Goal: Information Seeking & Learning: Learn about a topic

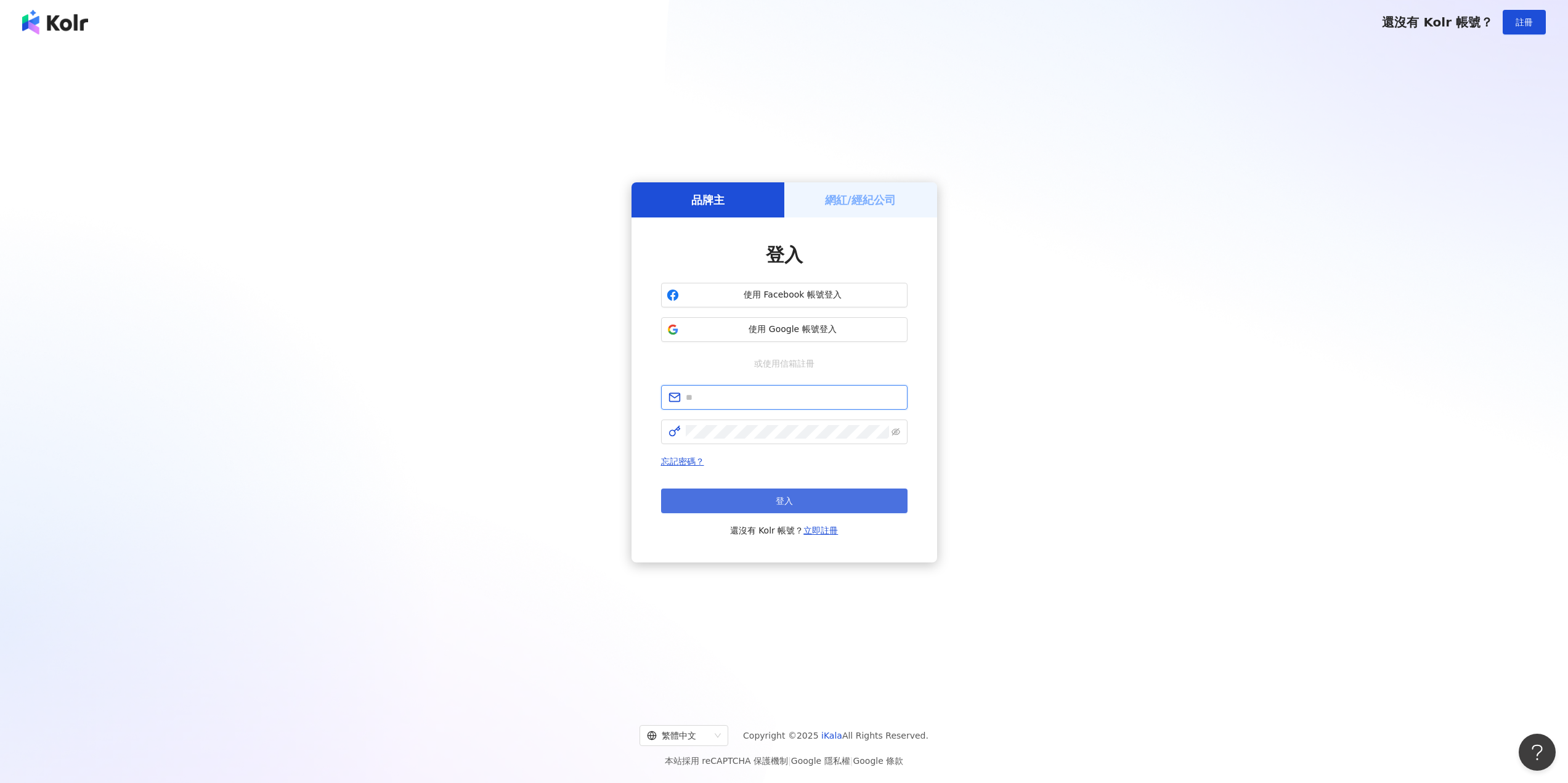
type input "**********"
click at [813, 495] on button "登入" at bounding box center [784, 501] width 246 height 25
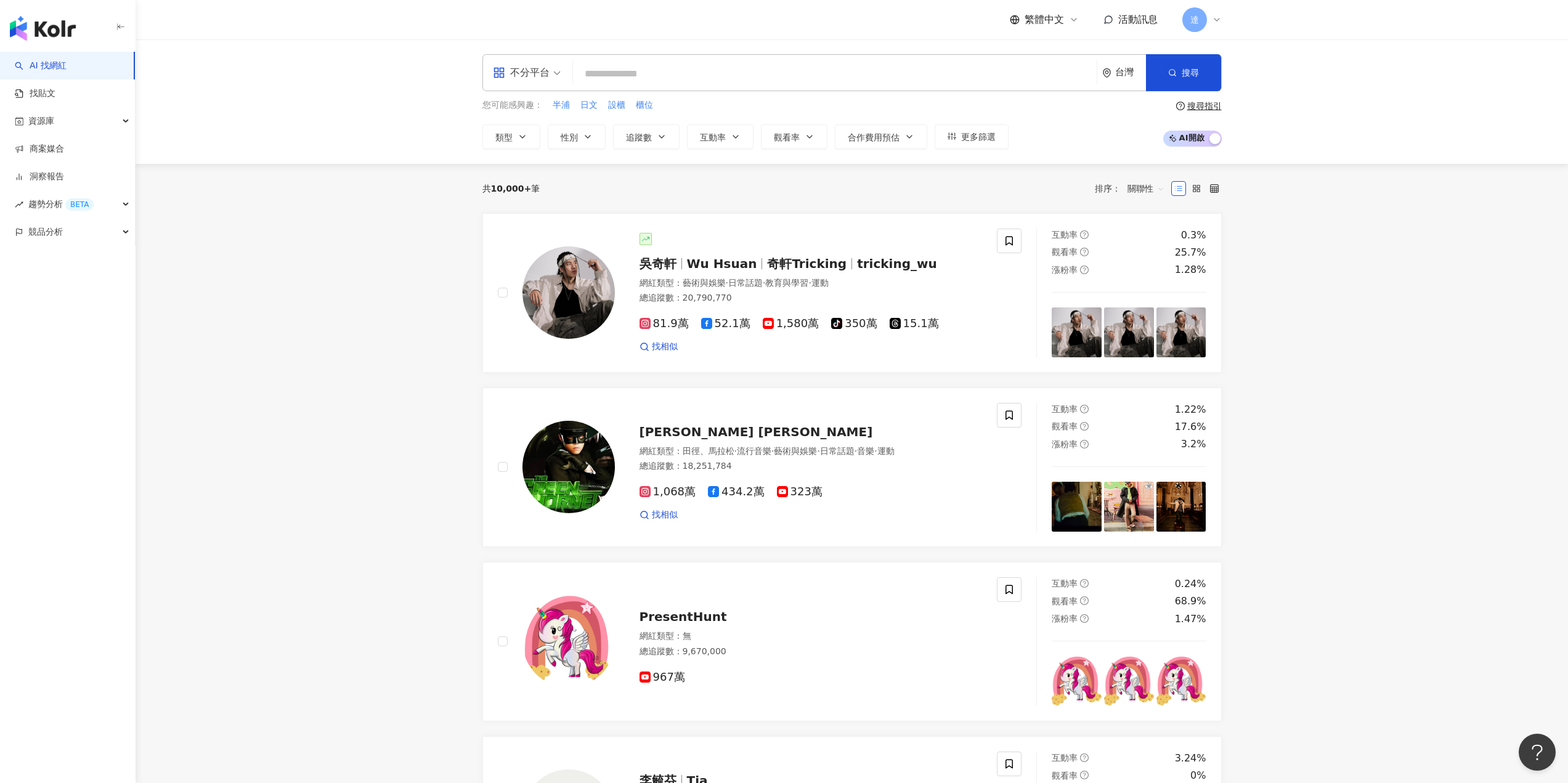
click at [623, 72] on input "search" at bounding box center [835, 74] width 514 height 24
type input "**"
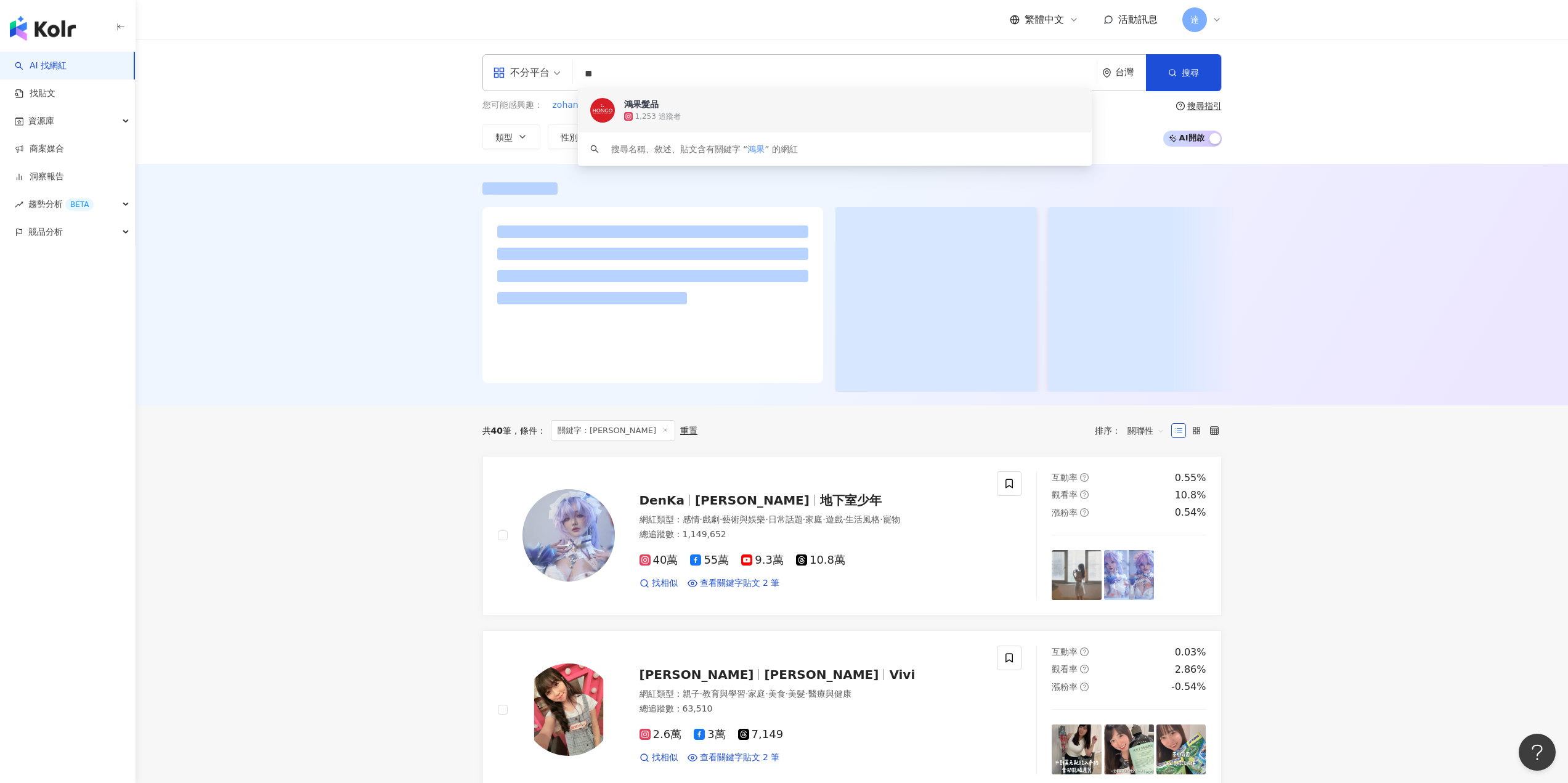
click at [628, 97] on div "鴻果髮品 1,253 追蹤者" at bounding box center [835, 110] width 514 height 44
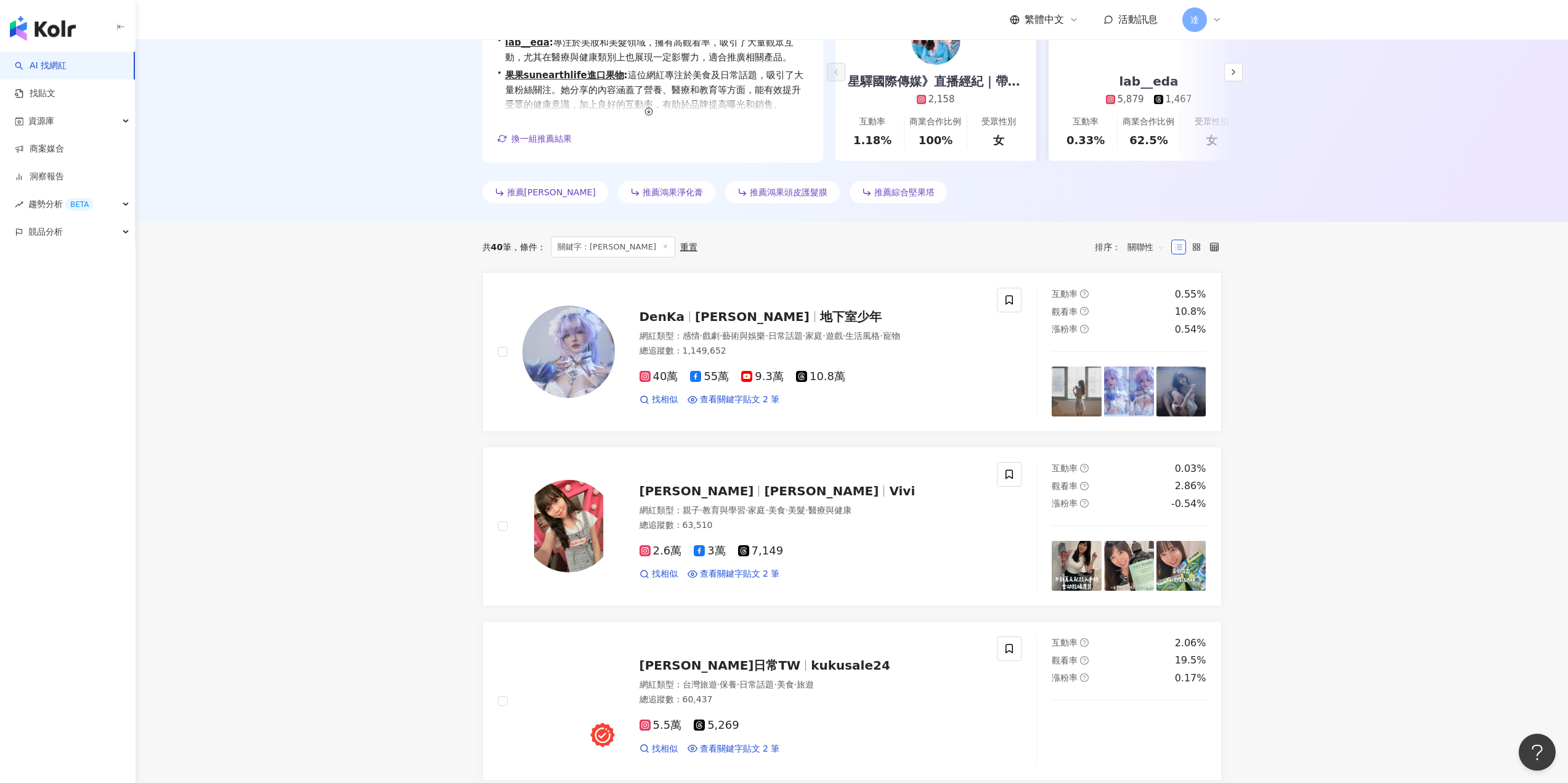
scroll to position [185, 0]
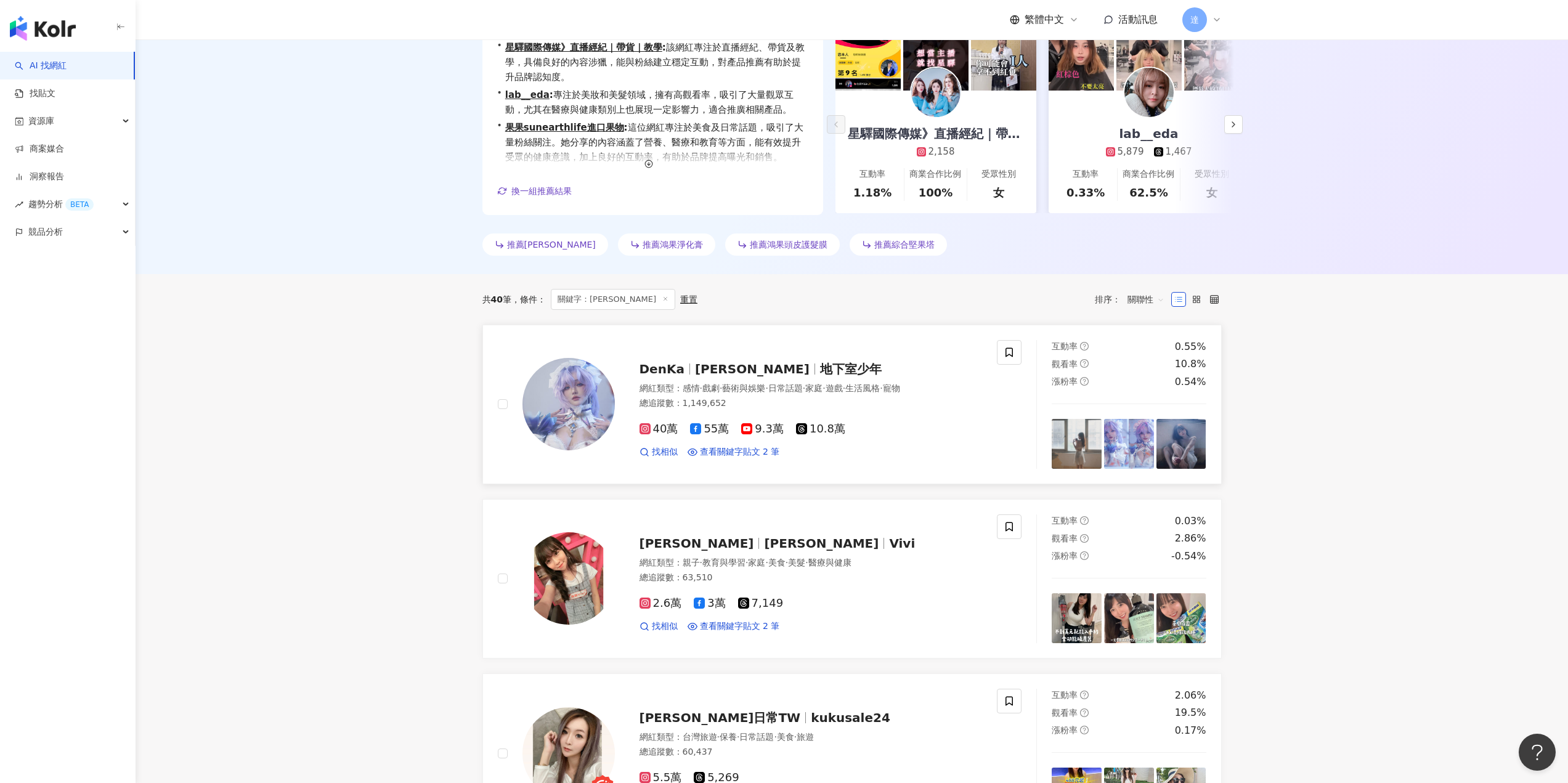
click at [820, 376] on span "地下室少年" at bounding box center [850, 369] width 62 height 15
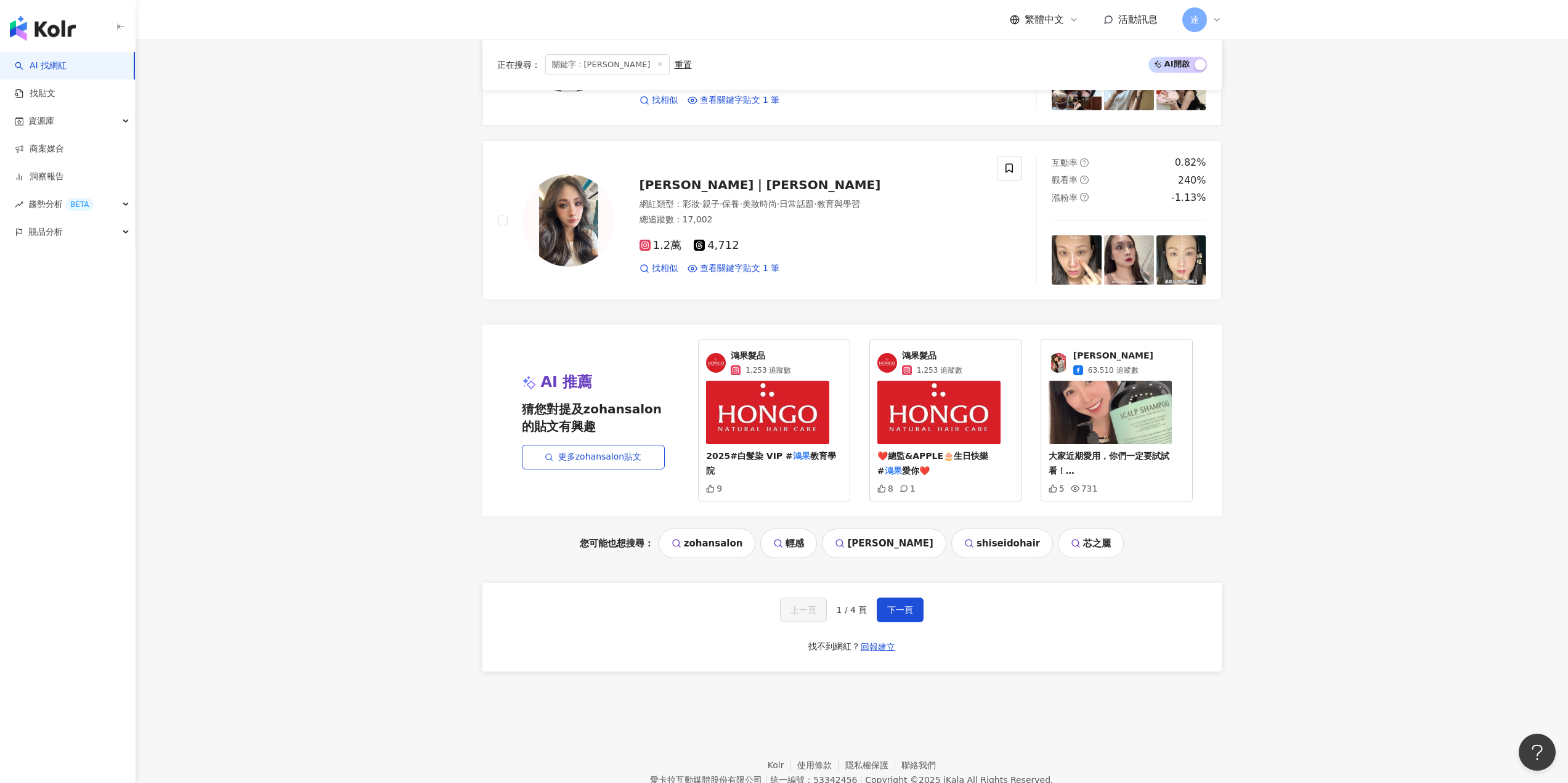
scroll to position [2343, 0]
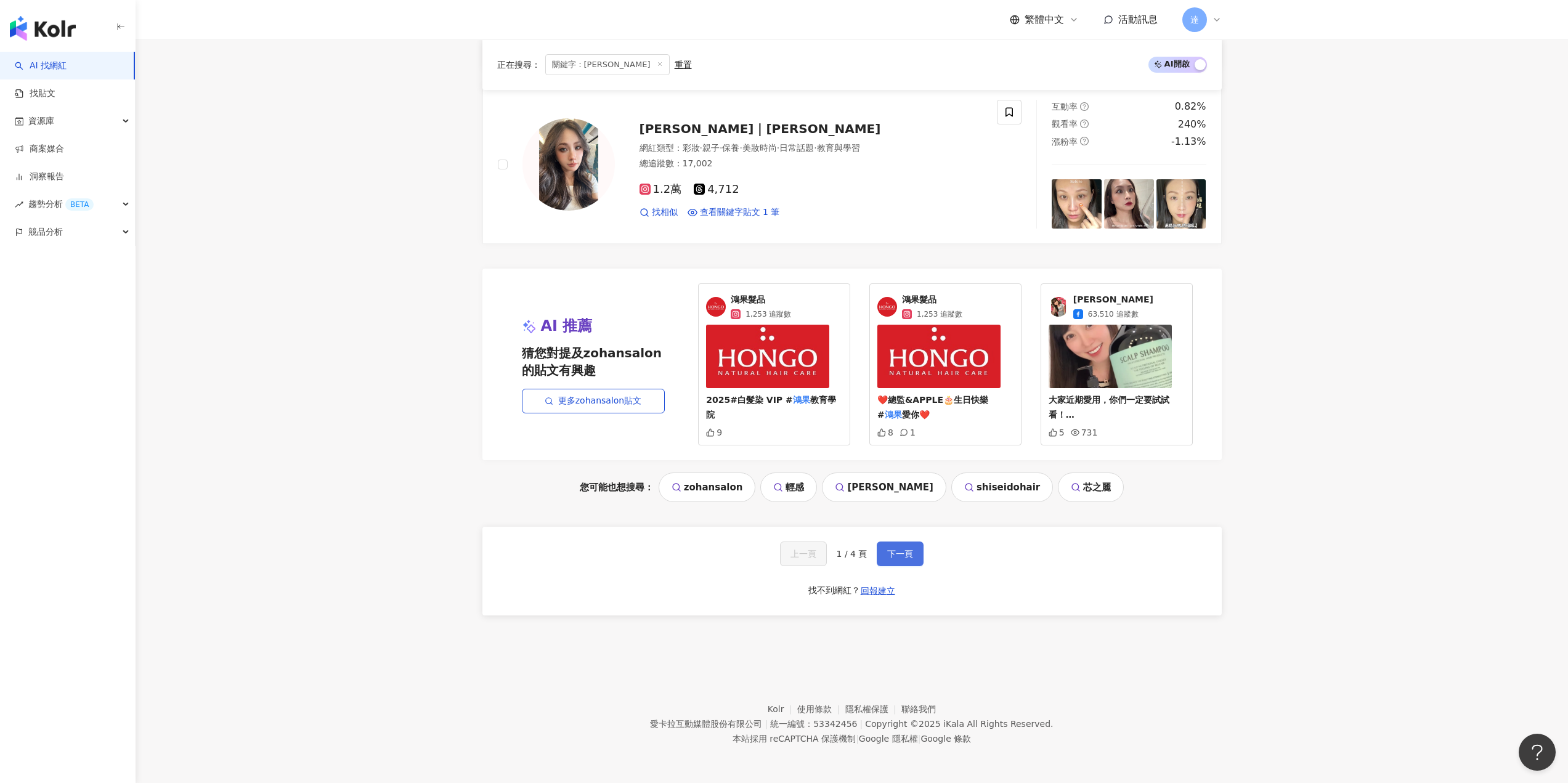
click at [908, 551] on span "下一頁" at bounding box center [900, 554] width 26 height 10
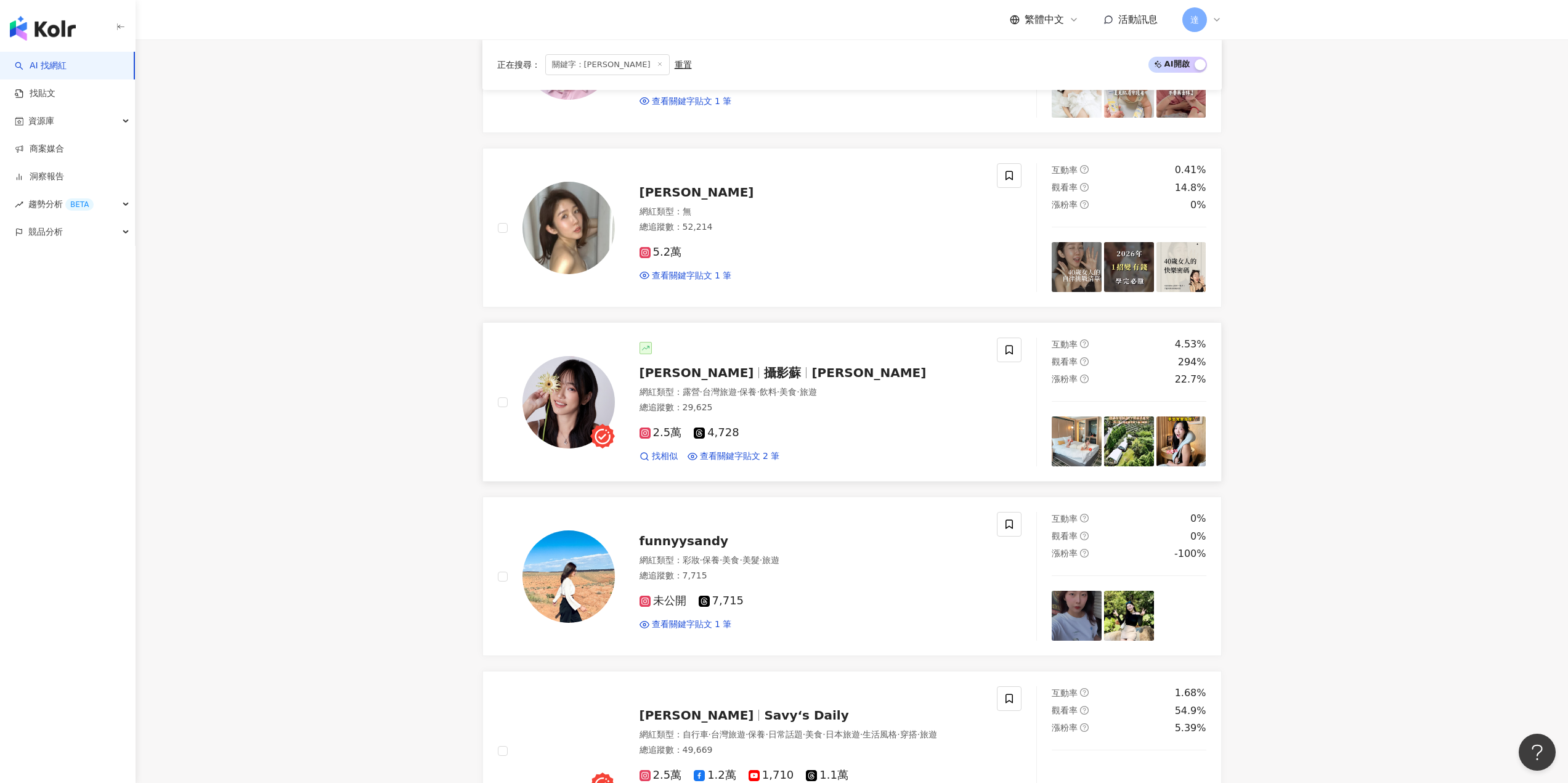
scroll to position [1295, 0]
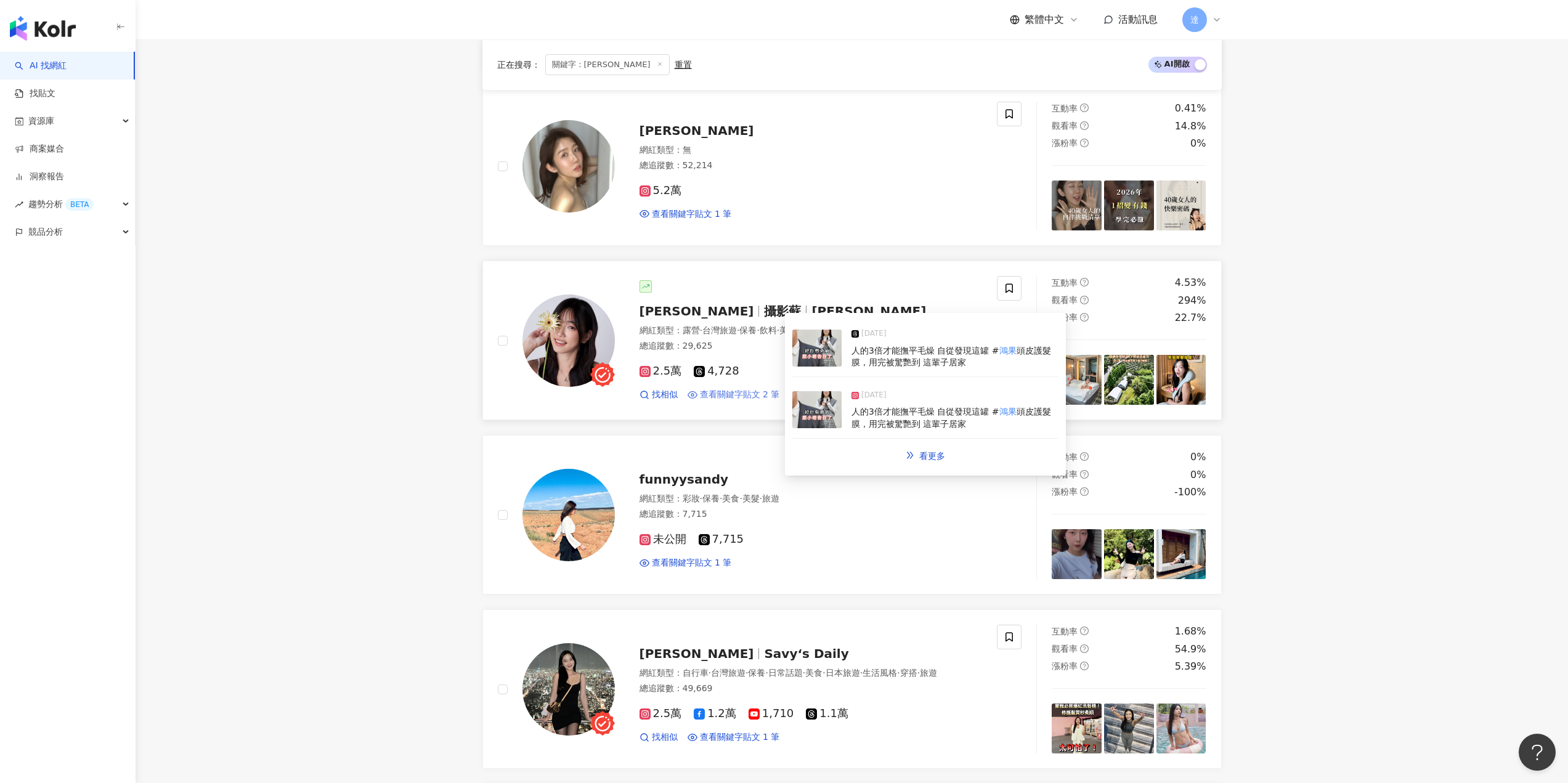
click at [764, 396] on span "查看關鍵字貼文 2 筆" at bounding box center [740, 395] width 80 height 12
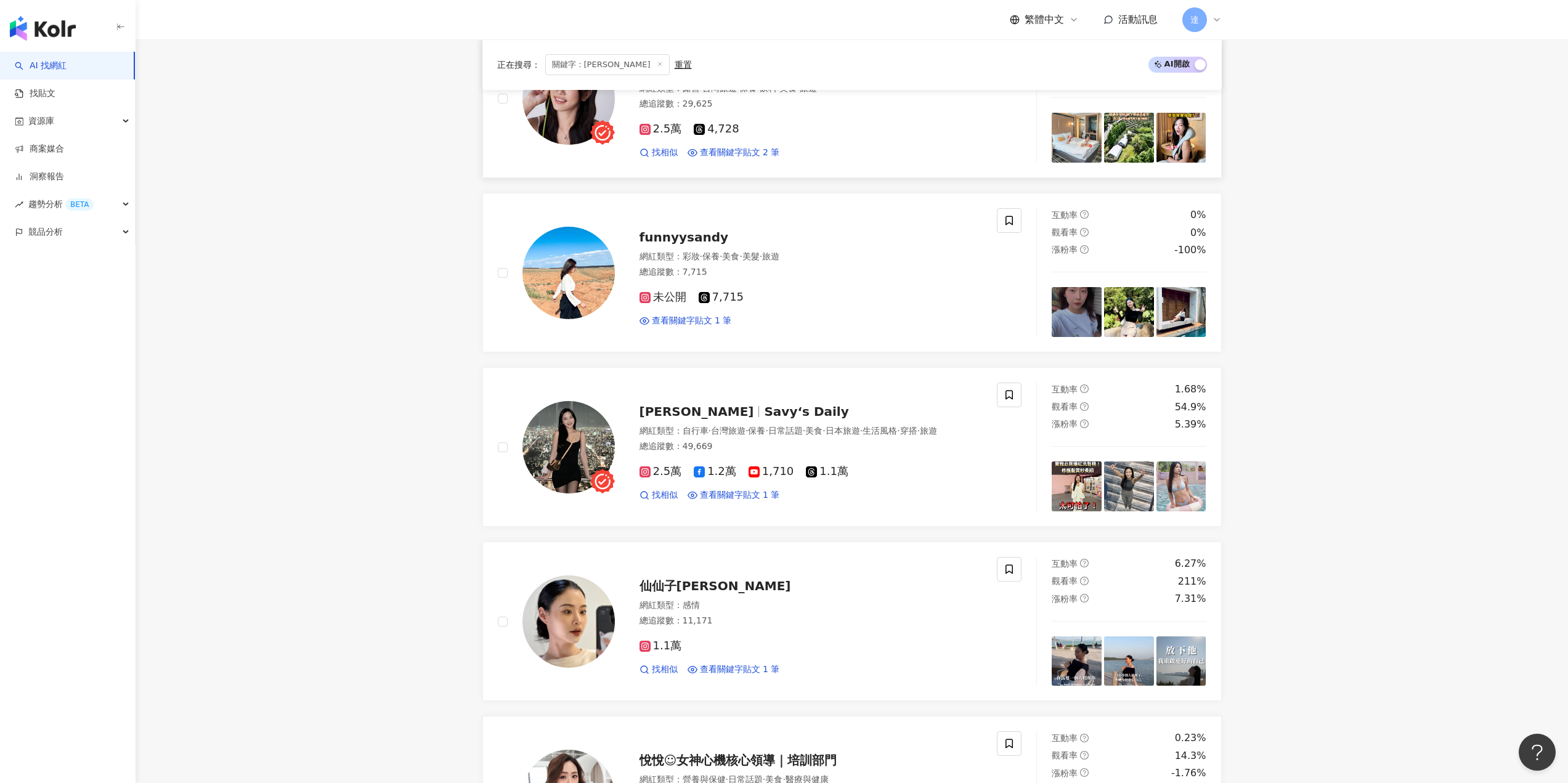
scroll to position [1603, 0]
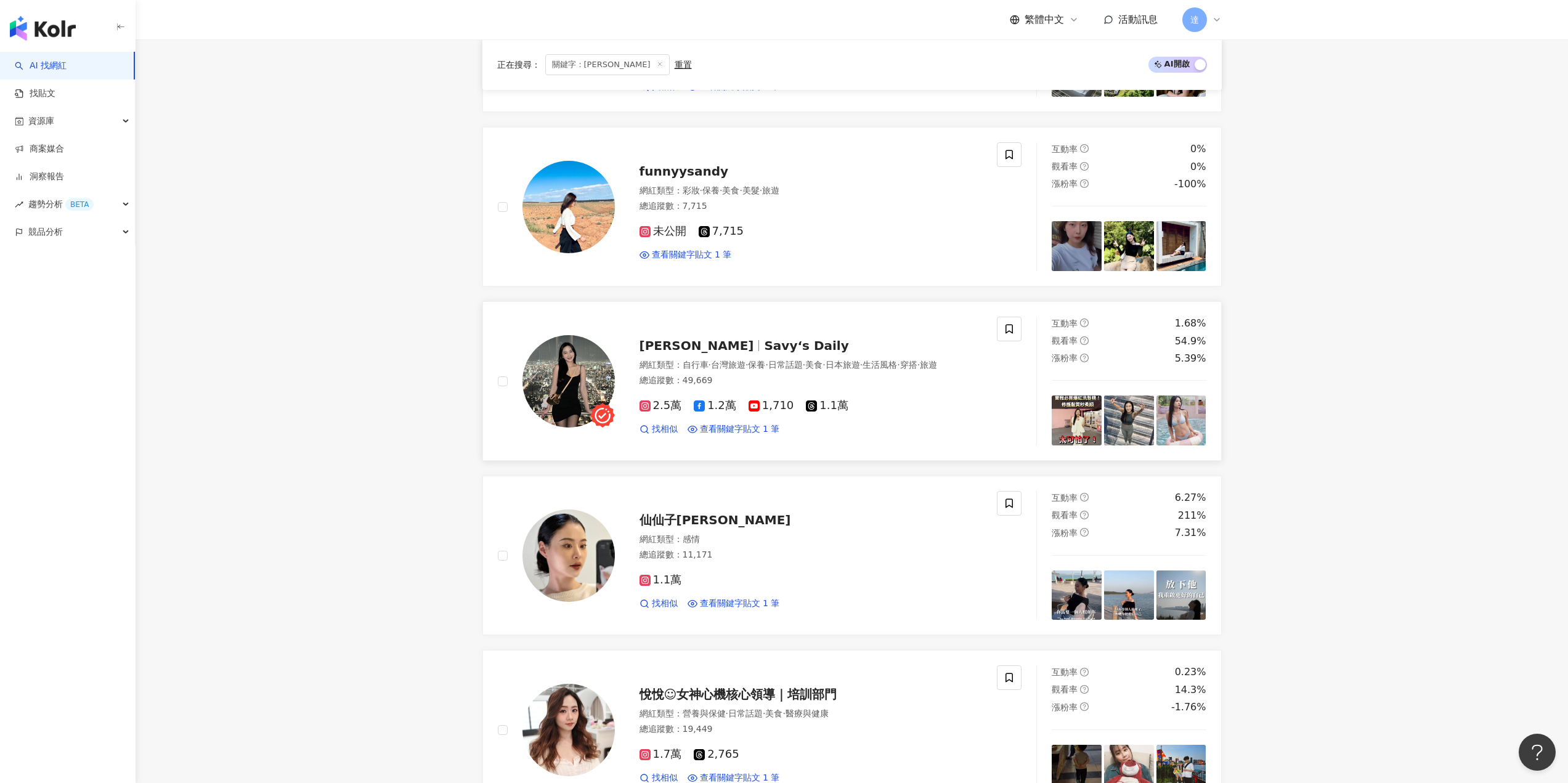
click at [1175, 420] on img at bounding box center [1181, 420] width 50 height 50
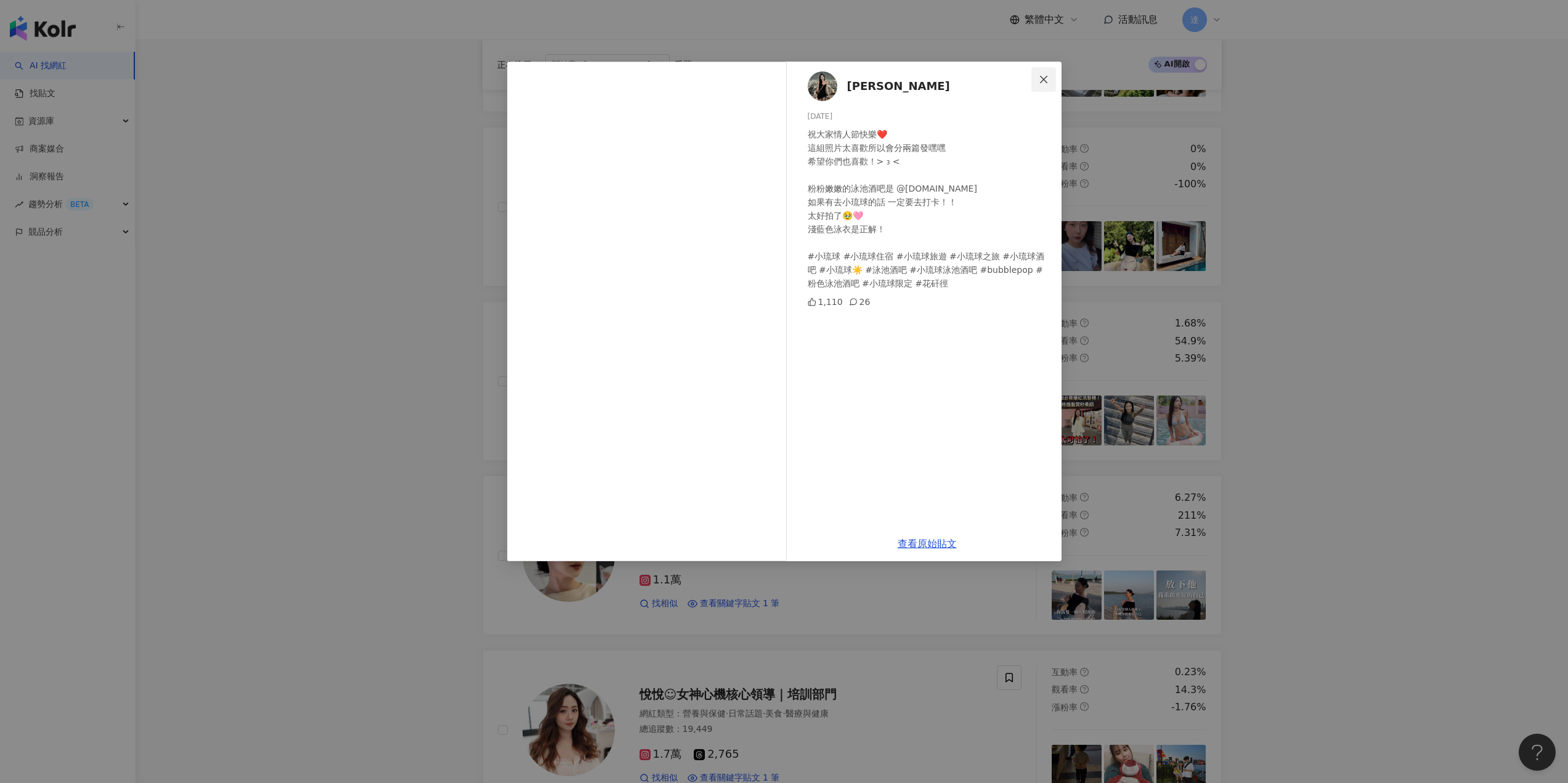
click at [1037, 77] on span "Close" at bounding box center [1044, 80] width 25 height 10
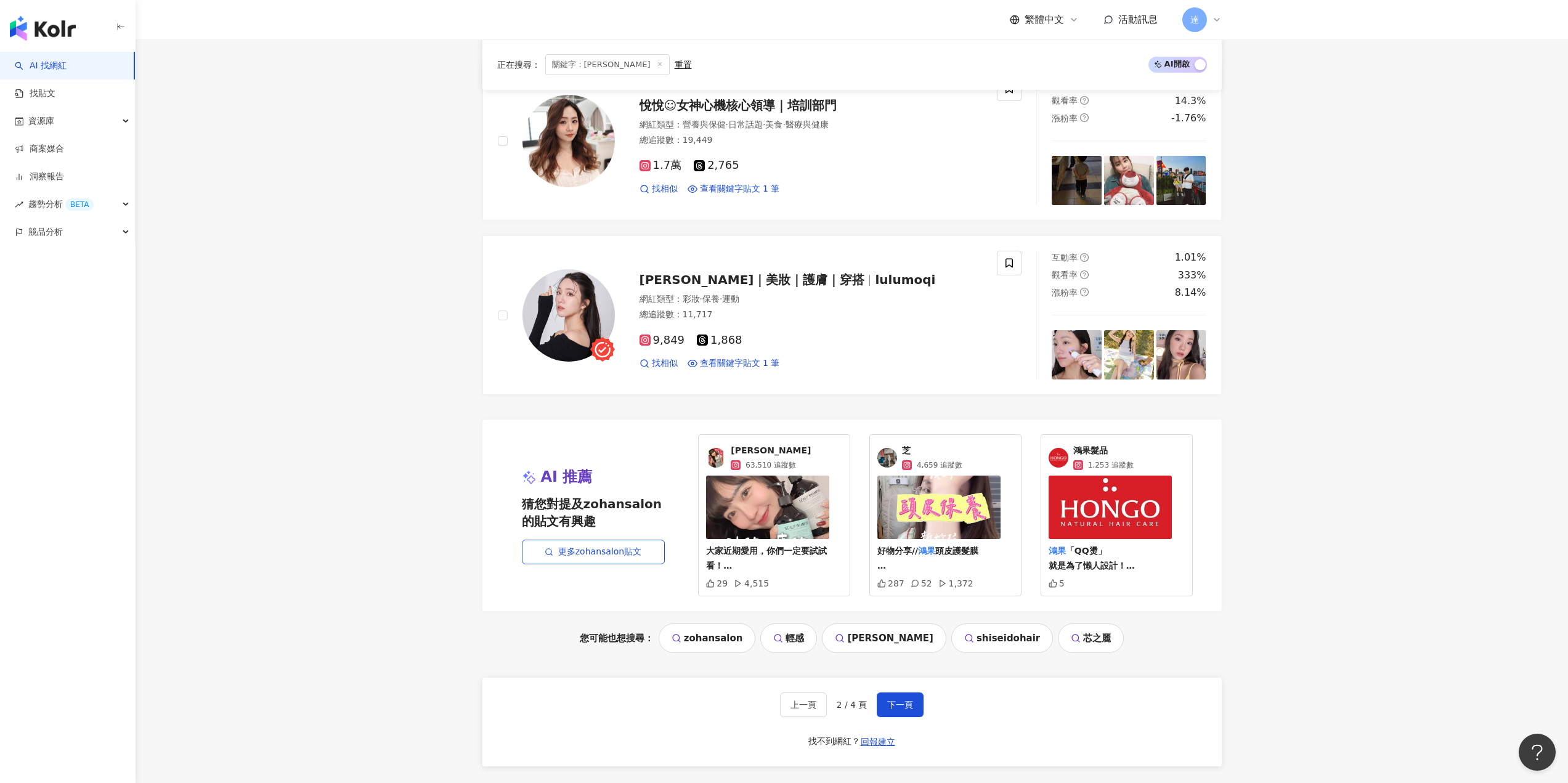
scroll to position [2219, 0]
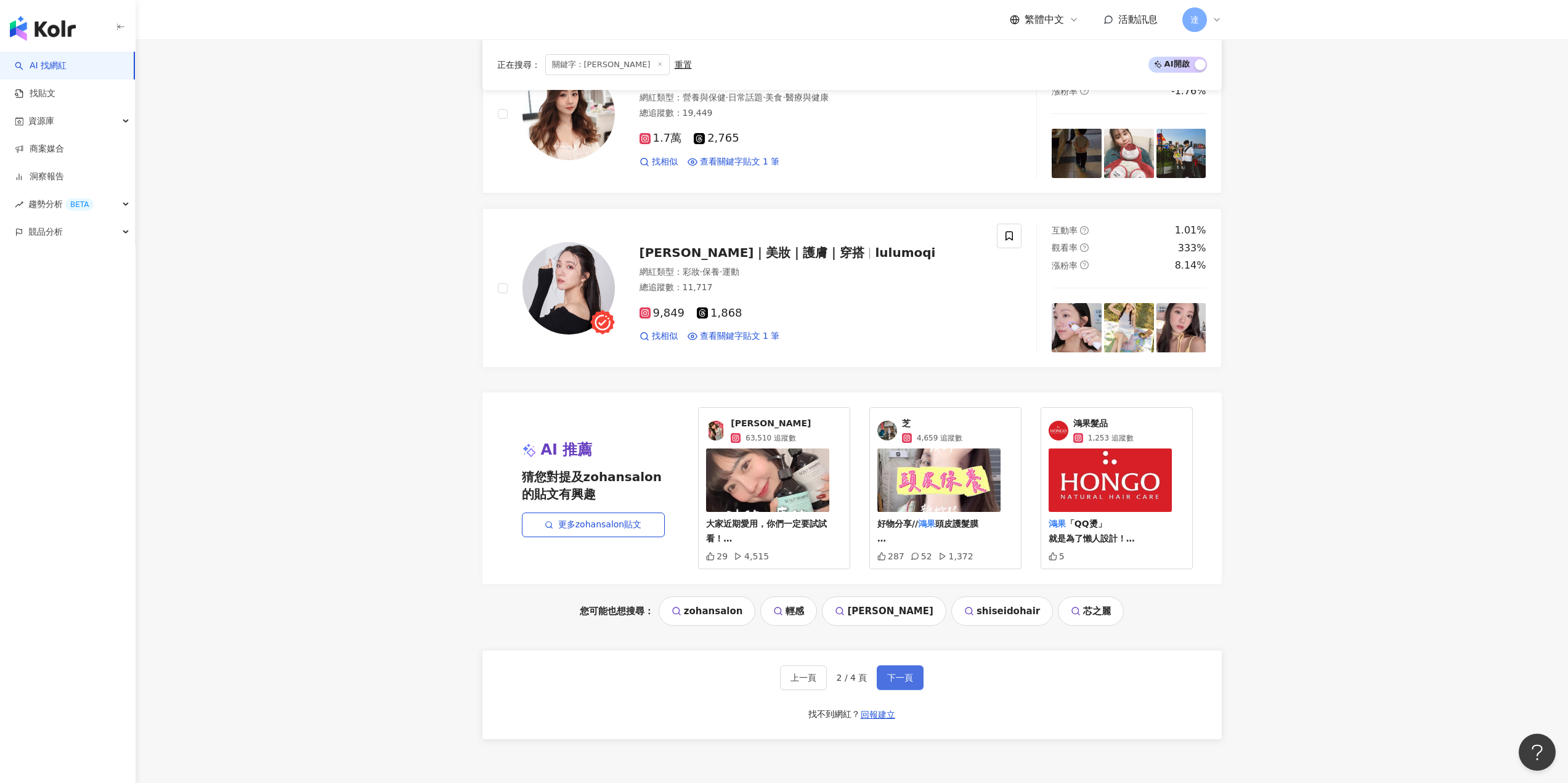
click at [904, 680] on span "下一頁" at bounding box center [900, 678] width 26 height 10
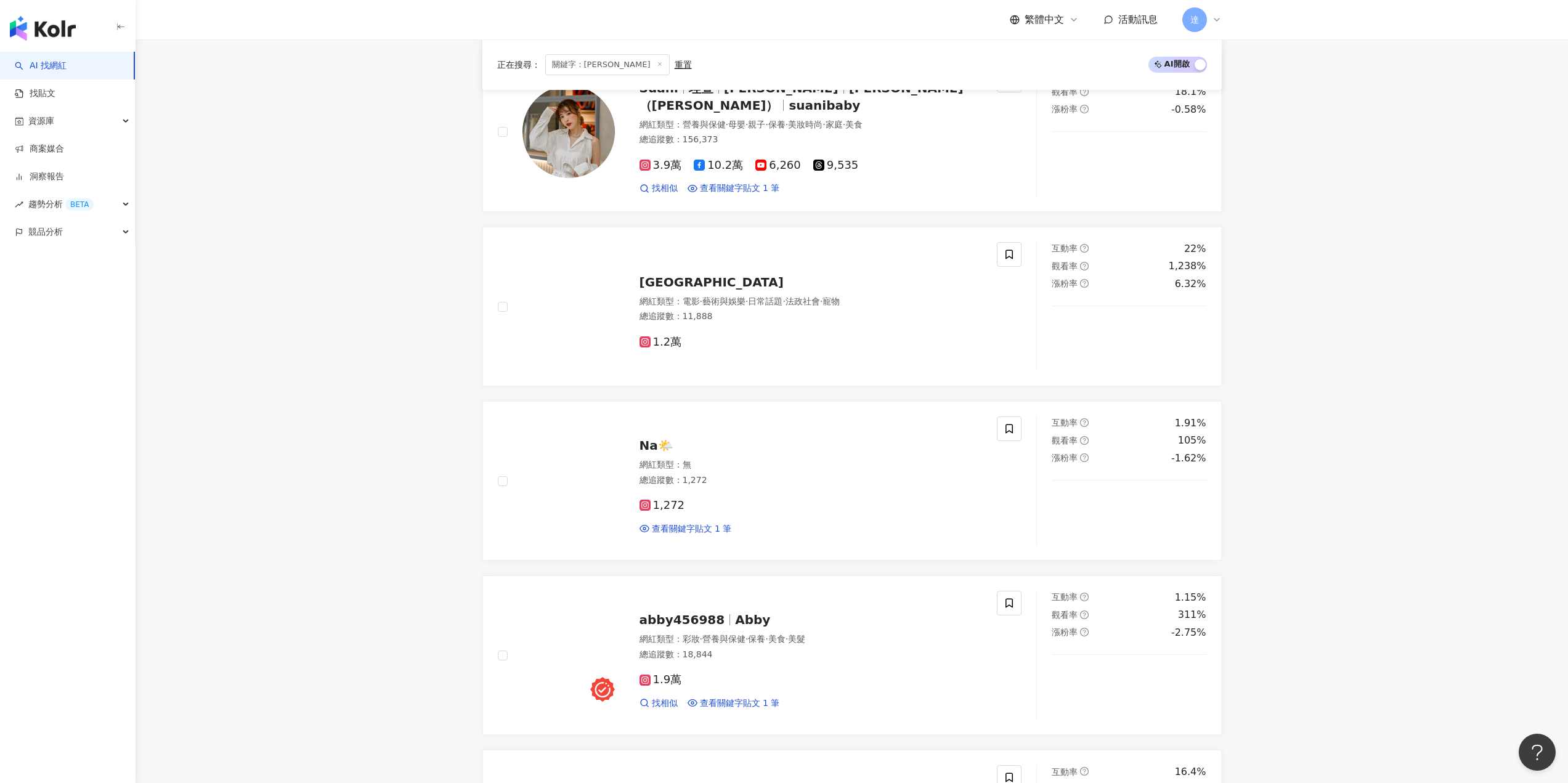
scroll to position [679, 0]
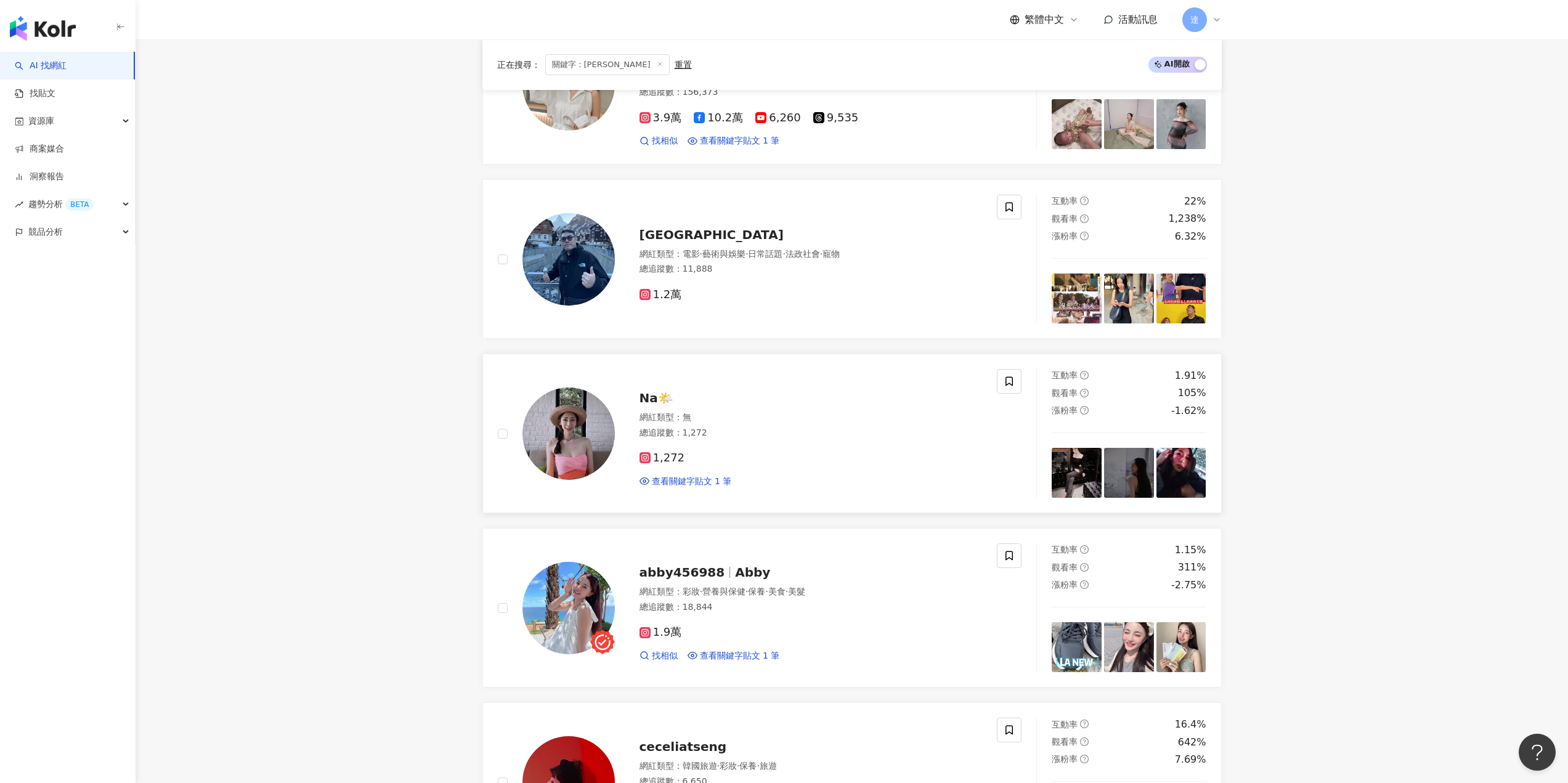
click at [652, 399] on span "Na🌤️" at bounding box center [656, 398] width 34 height 15
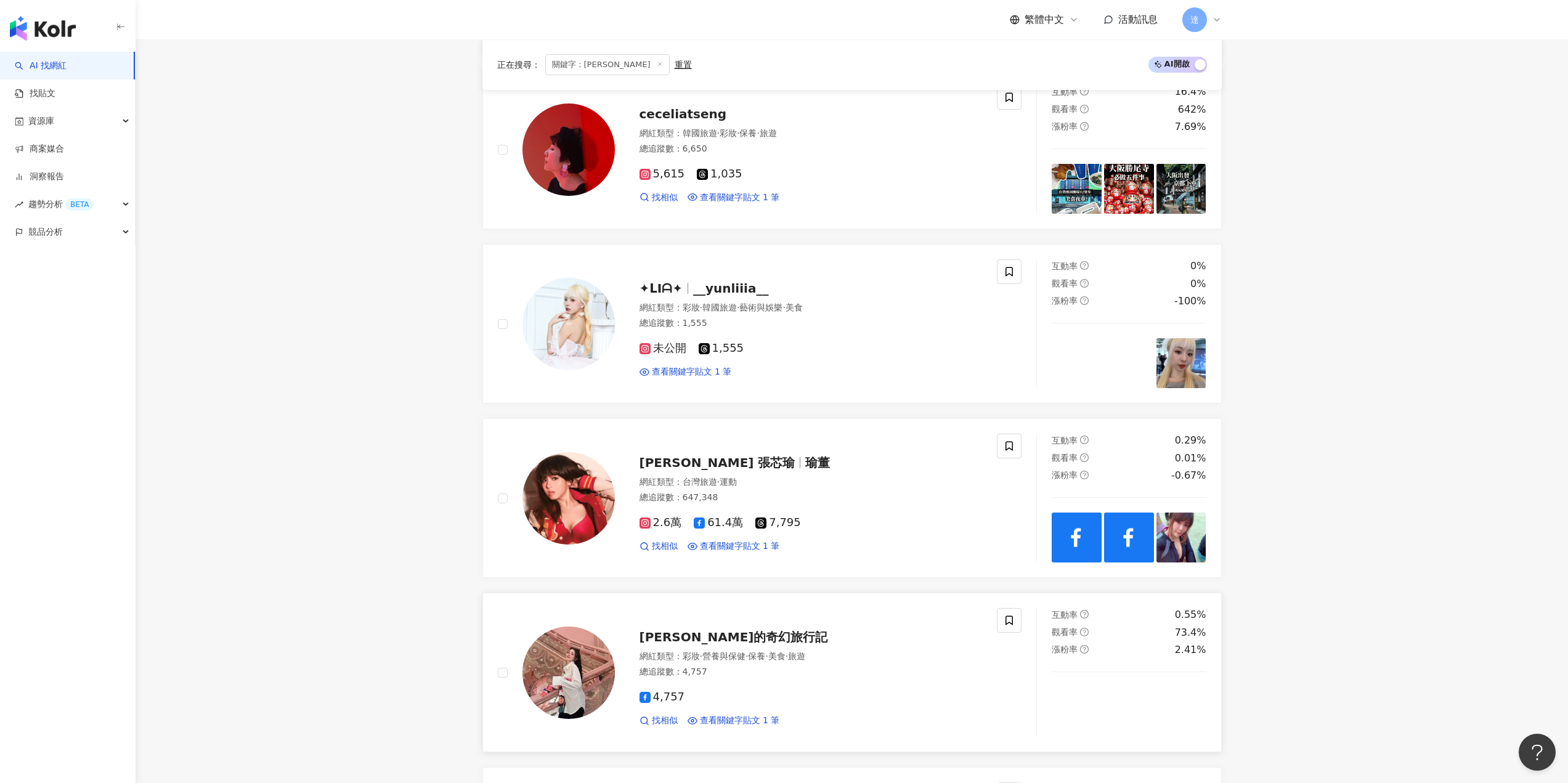
scroll to position [1172, 0]
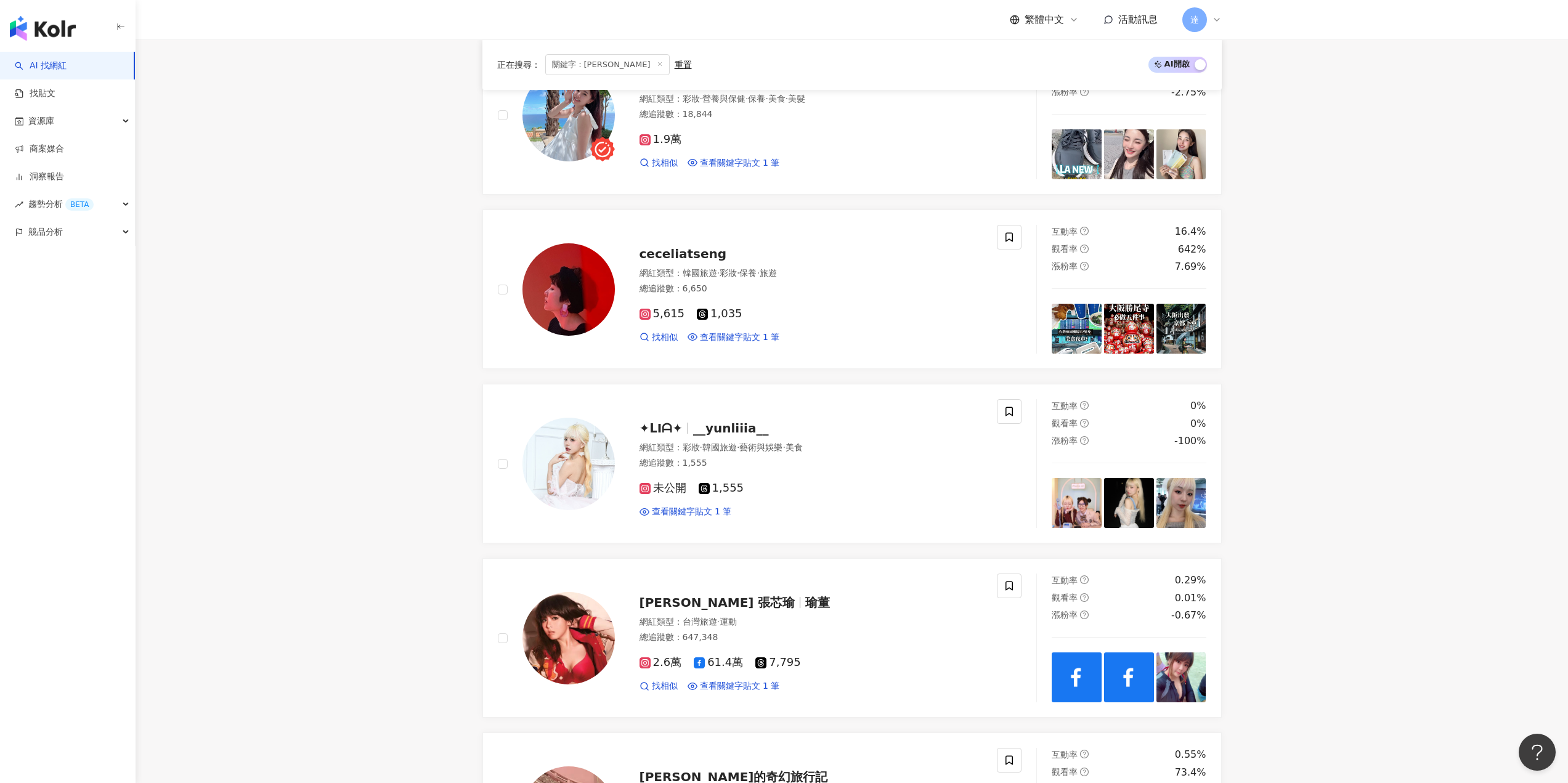
click at [326, 323] on main "不分平台 台灣 搜尋 04ce3668-0c51-4118-a5ed-c381df1b0c96 鴻果髮品 1,253 追蹤者 搜尋名稱、敘述、貼文含有關鍵字 …" at bounding box center [851, 343] width 1432 height 2949
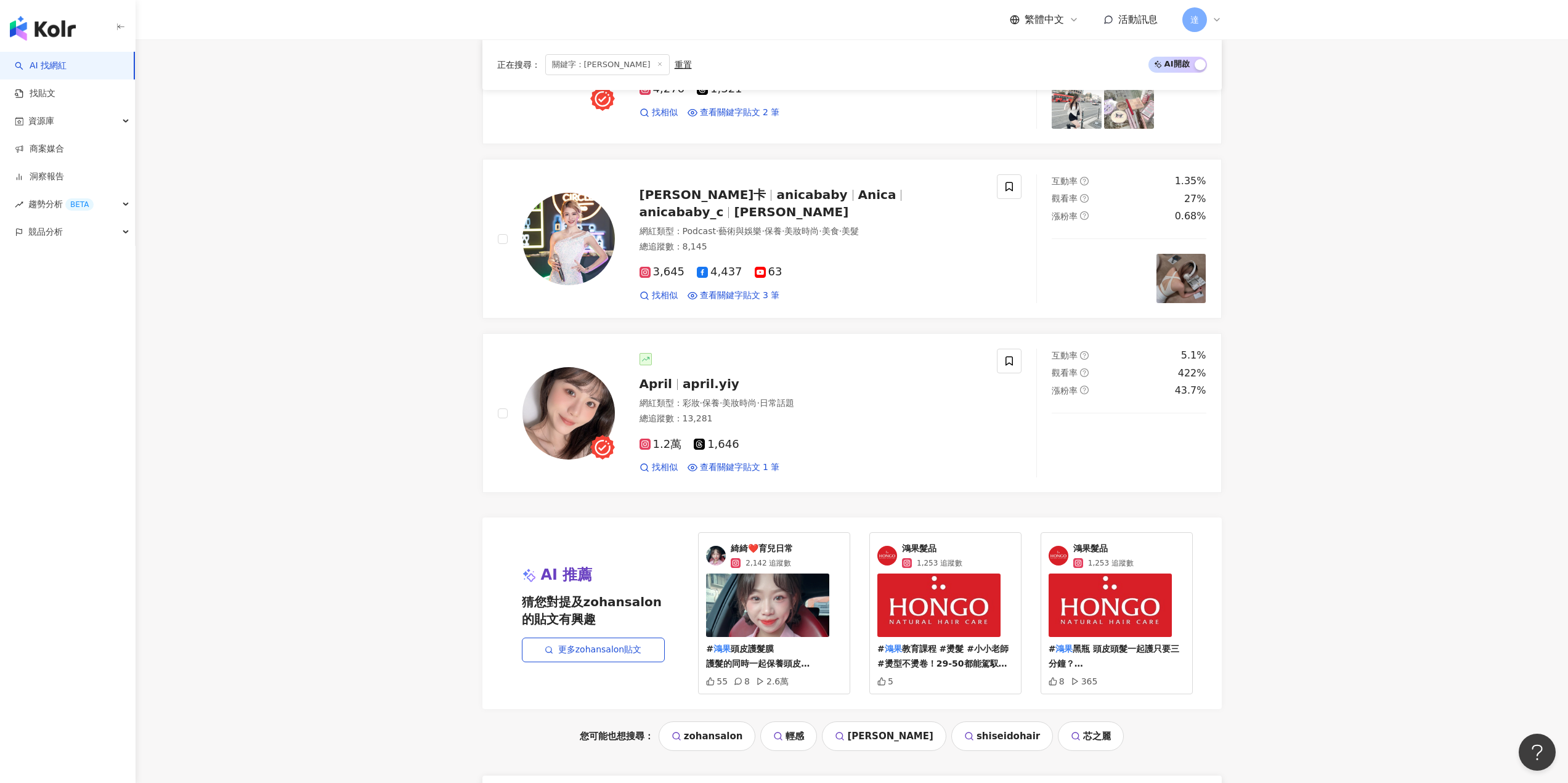
scroll to position [2281, 0]
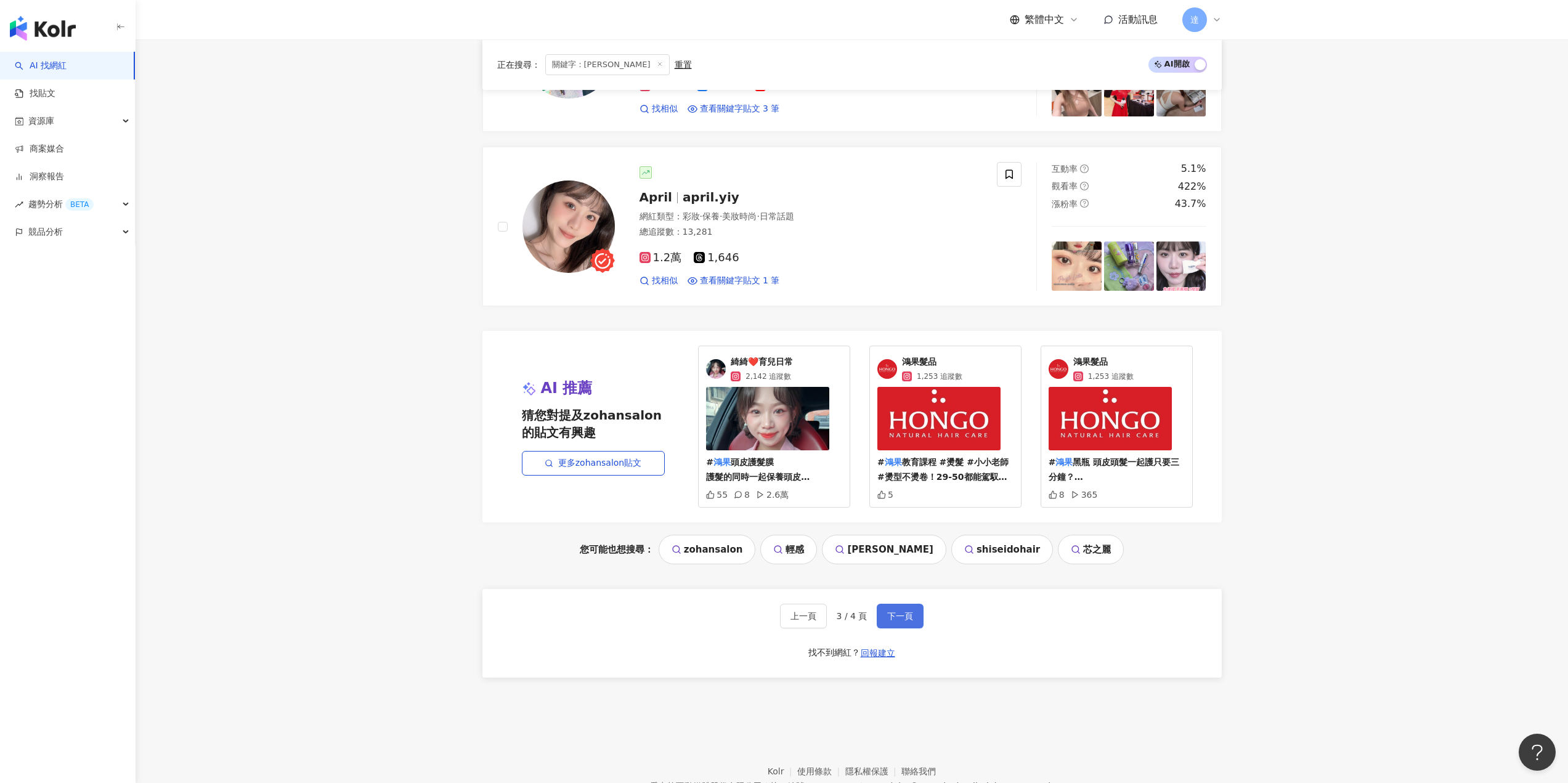
click at [883, 628] on button "下一頁" at bounding box center [899, 616] width 47 height 25
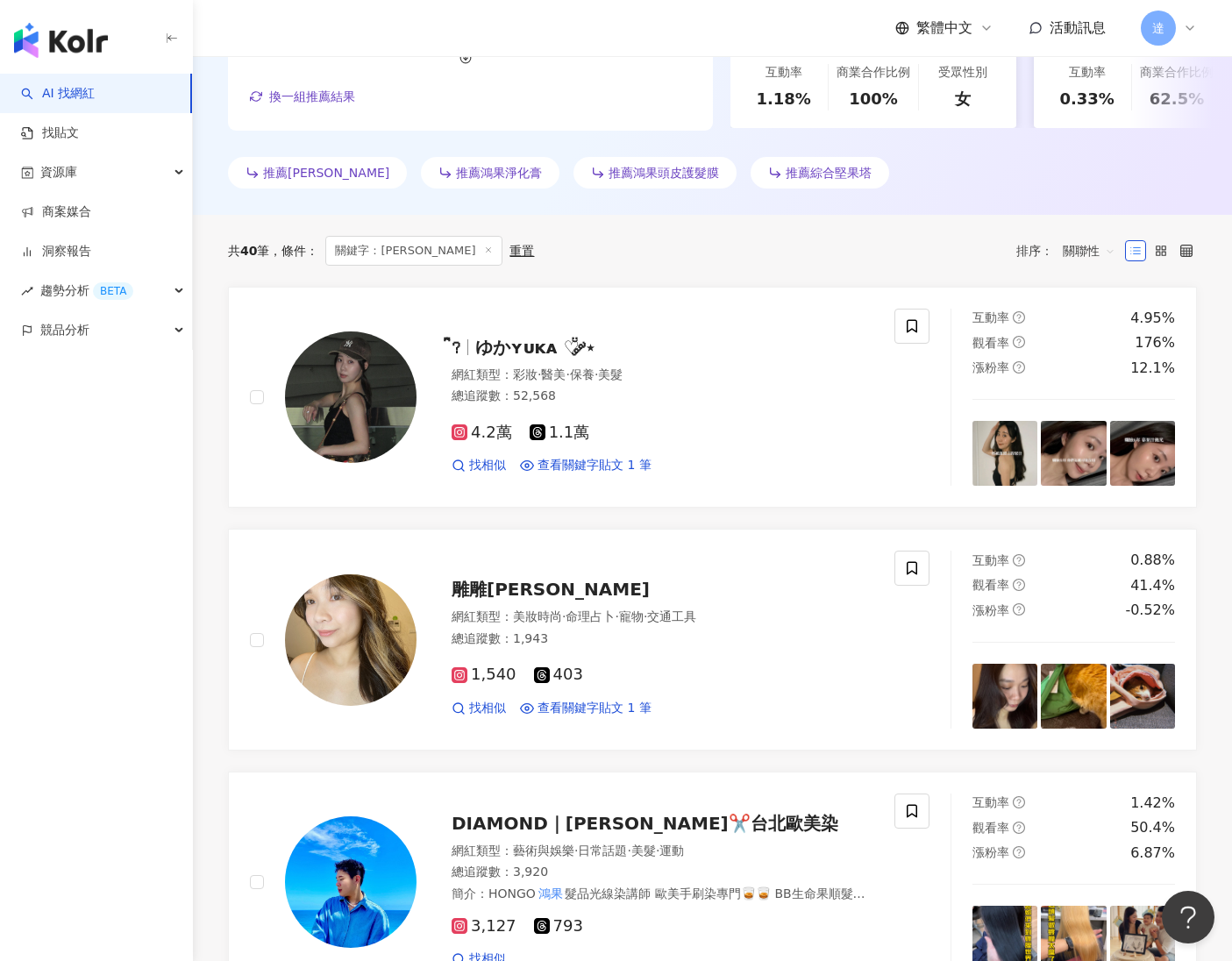
scroll to position [613, 0]
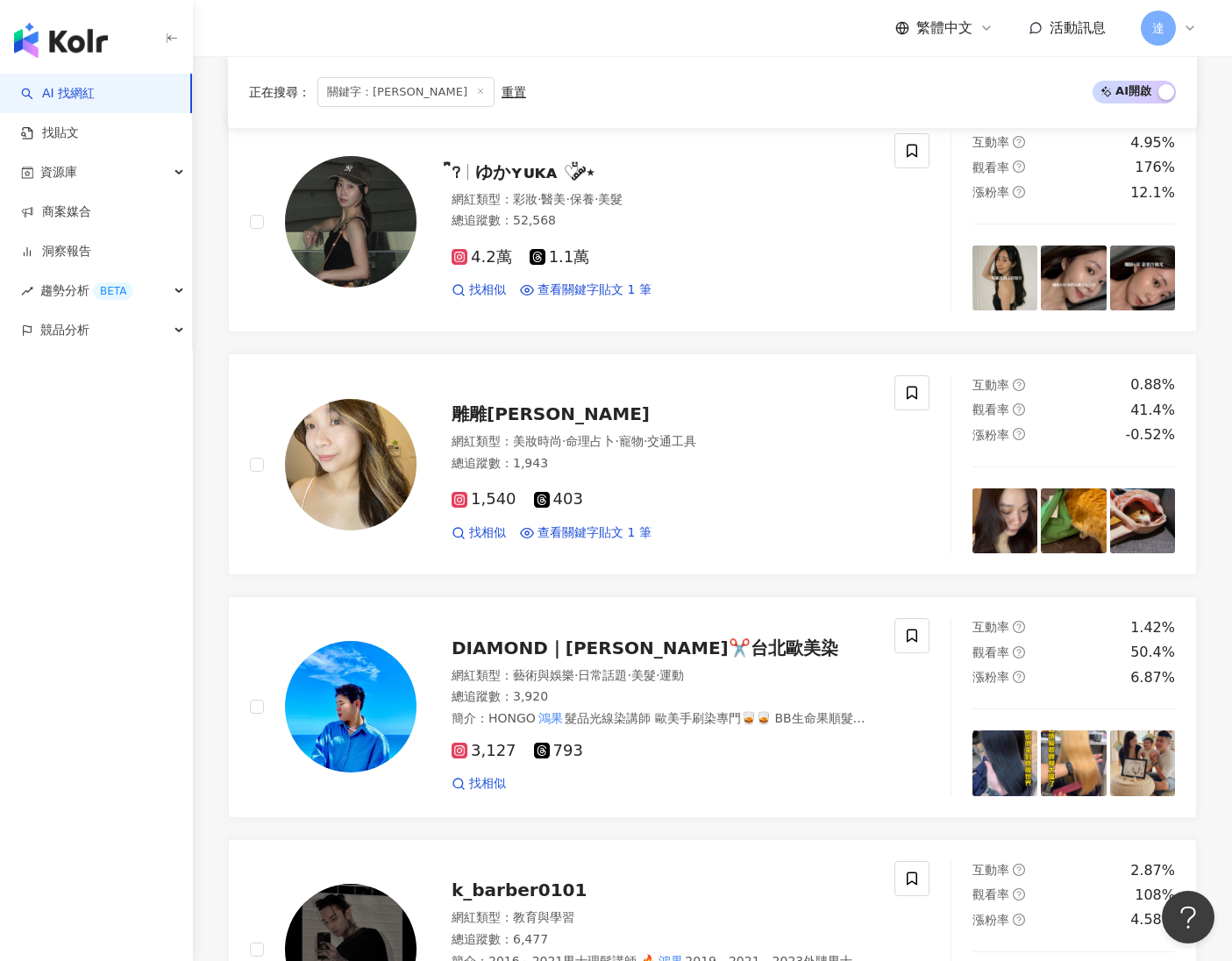
click at [48, 53] on img "button" at bounding box center [61, 41] width 94 height 35
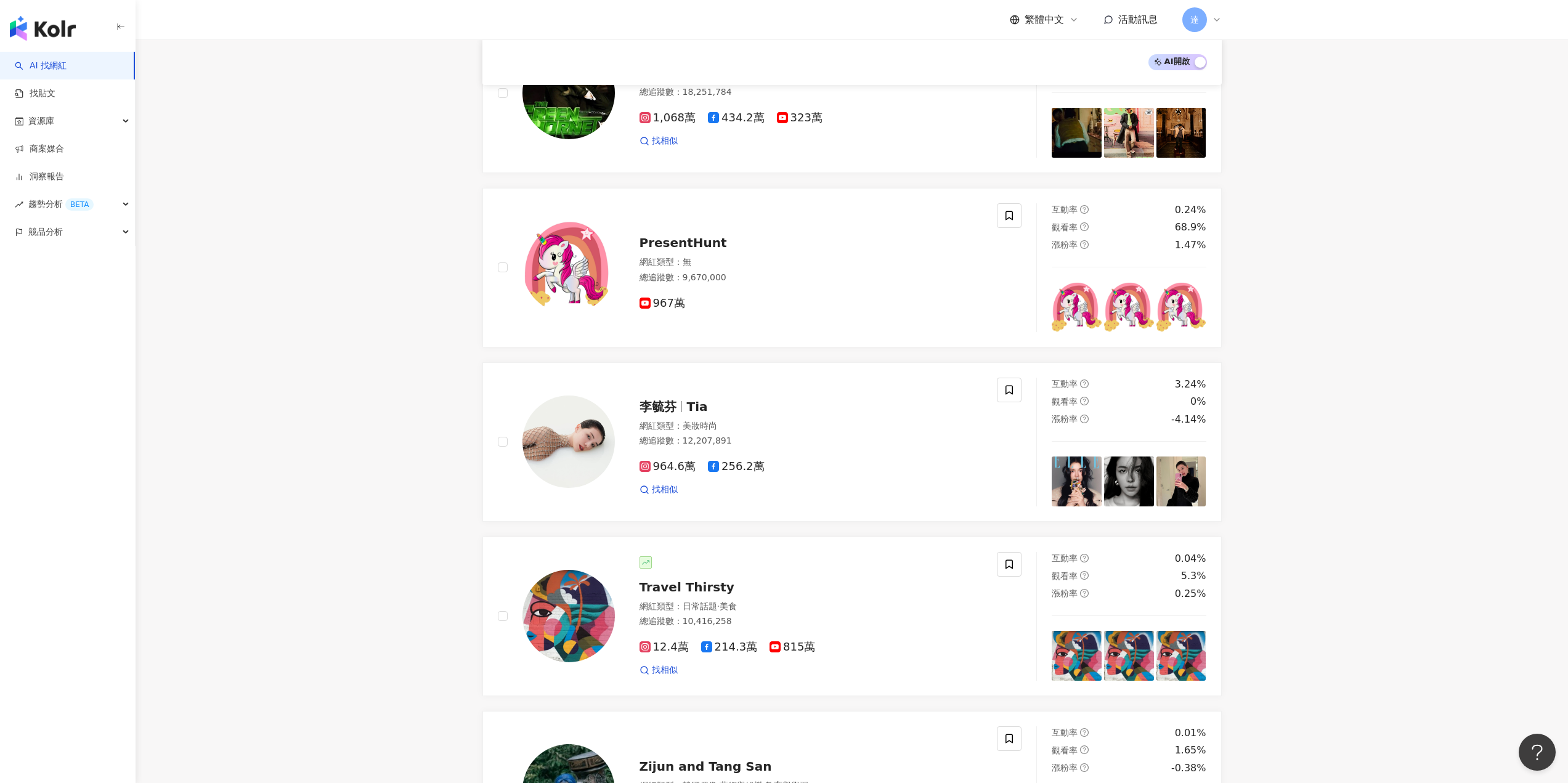
scroll to position [366, 0]
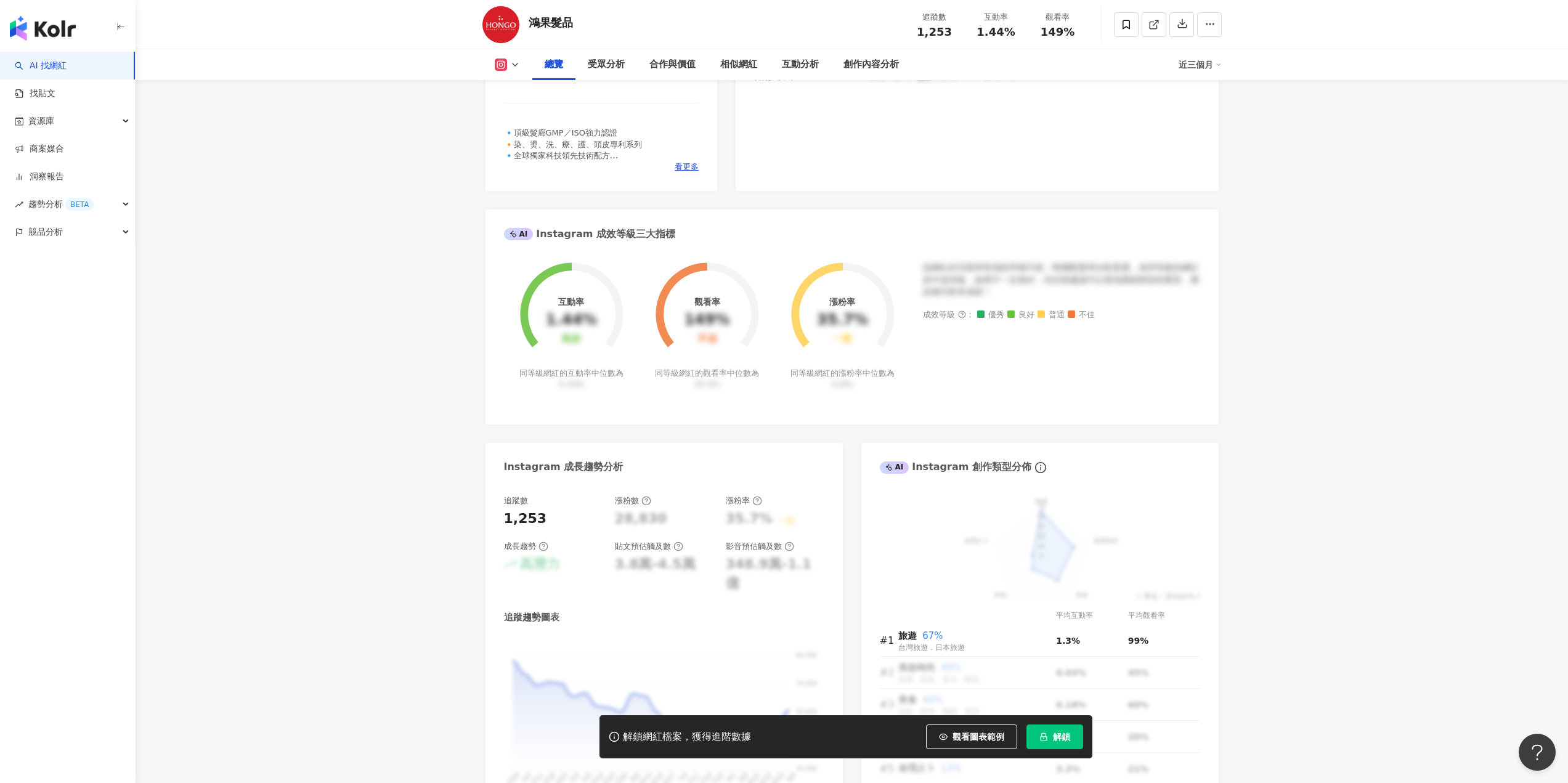
scroll to position [493, 0]
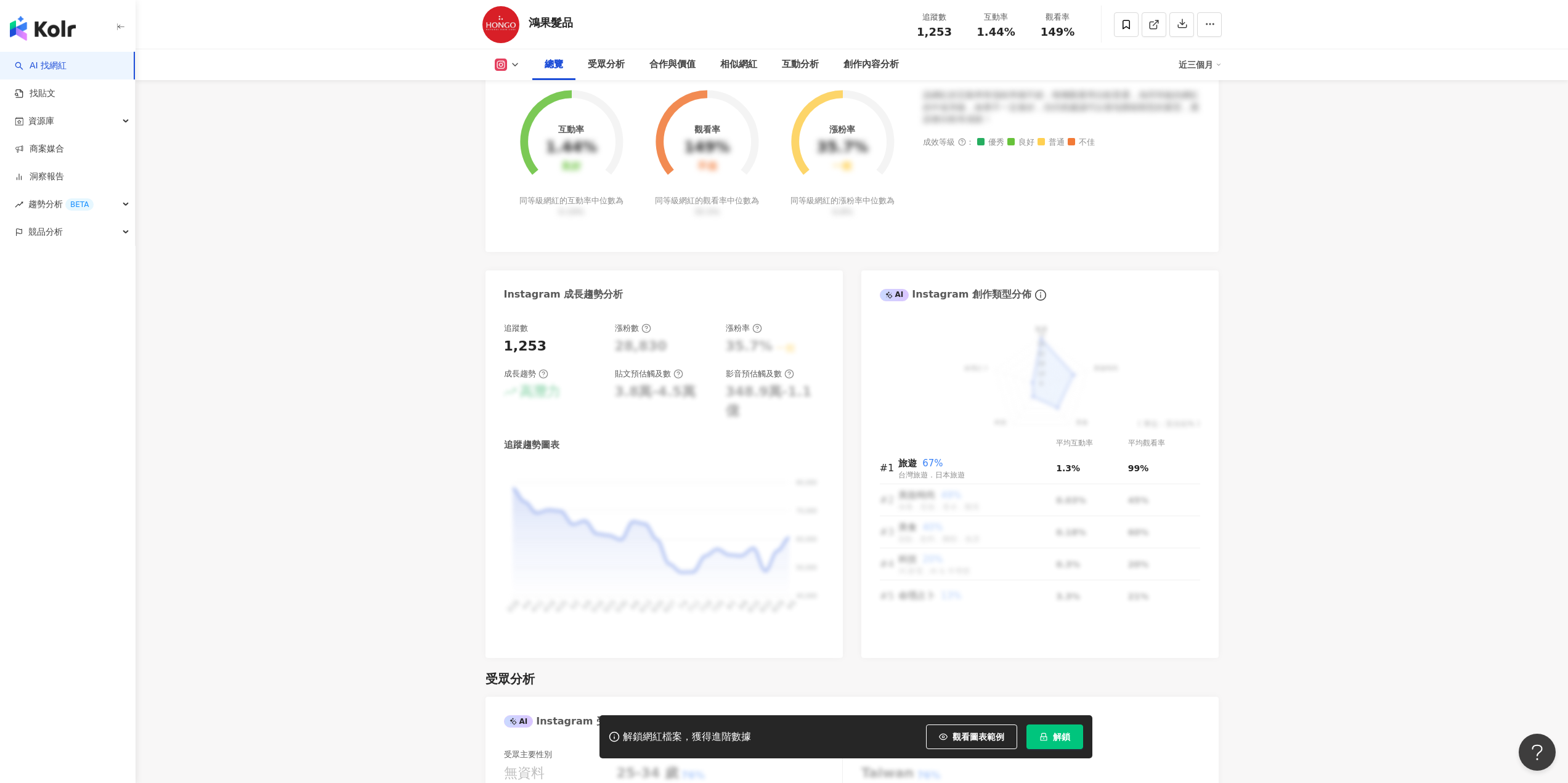
click at [1068, 736] on span "解鎖" at bounding box center [1062, 737] width 17 height 10
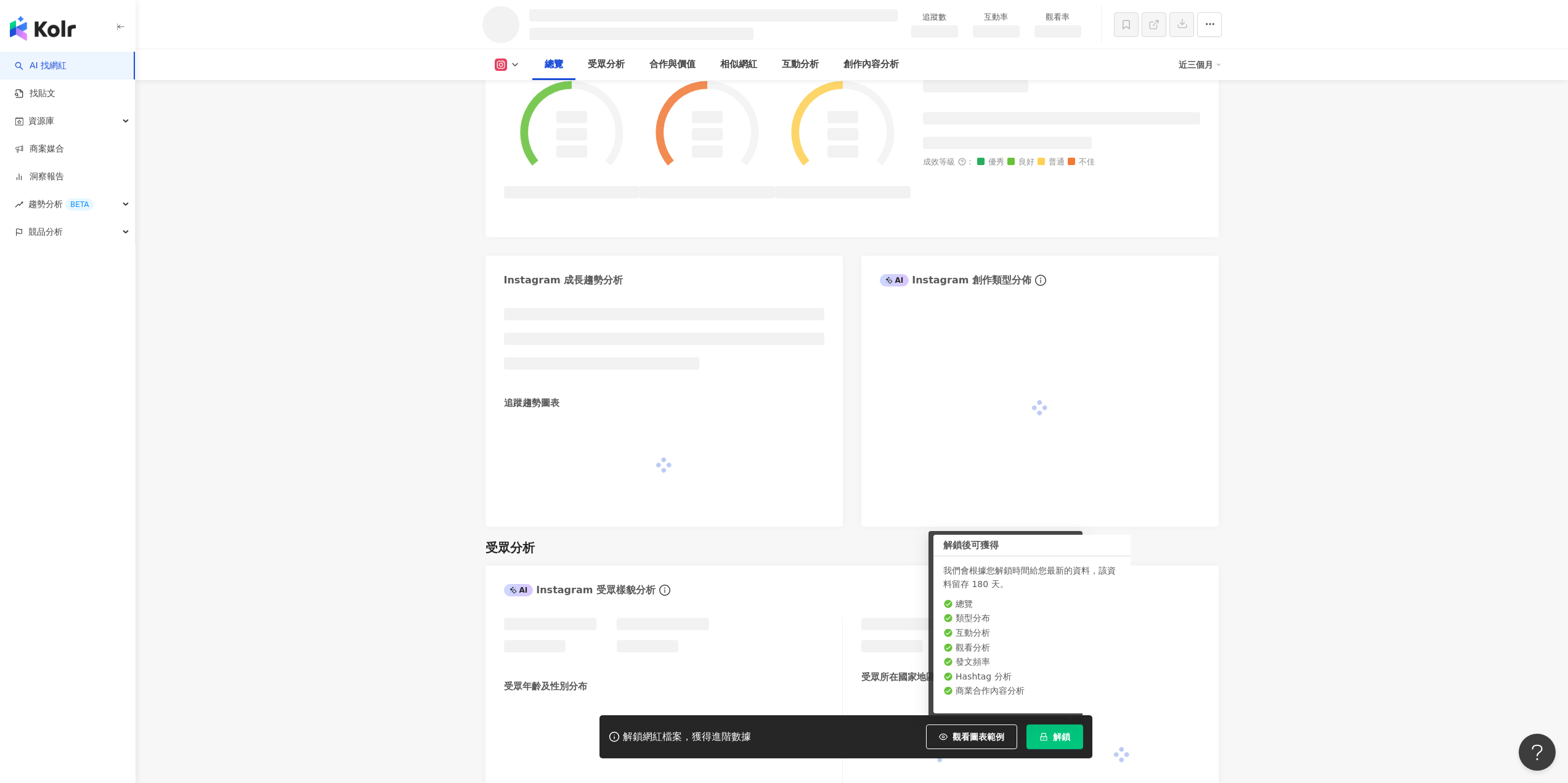
scroll to position [537, 0]
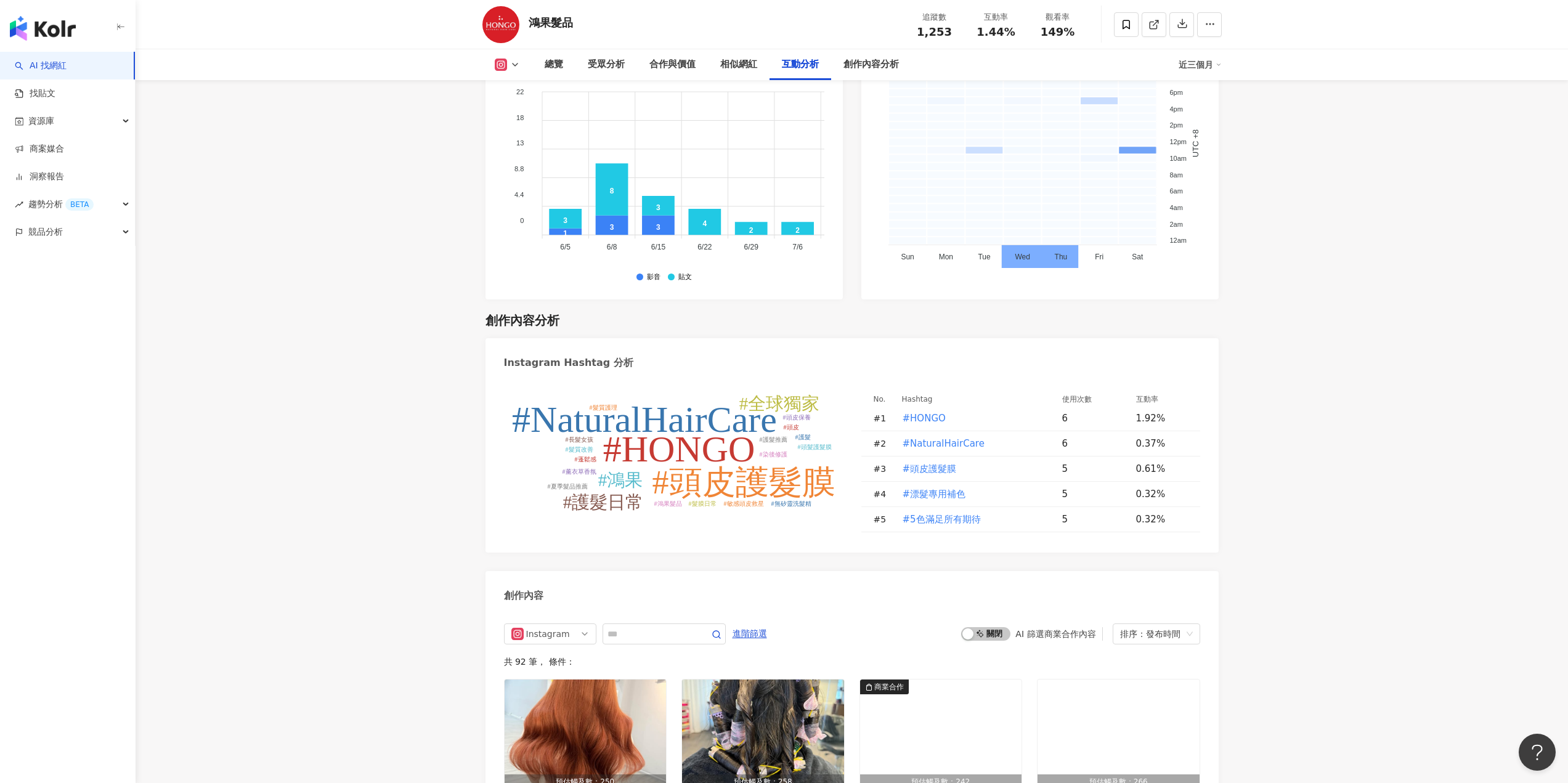
scroll to position [3449, 0]
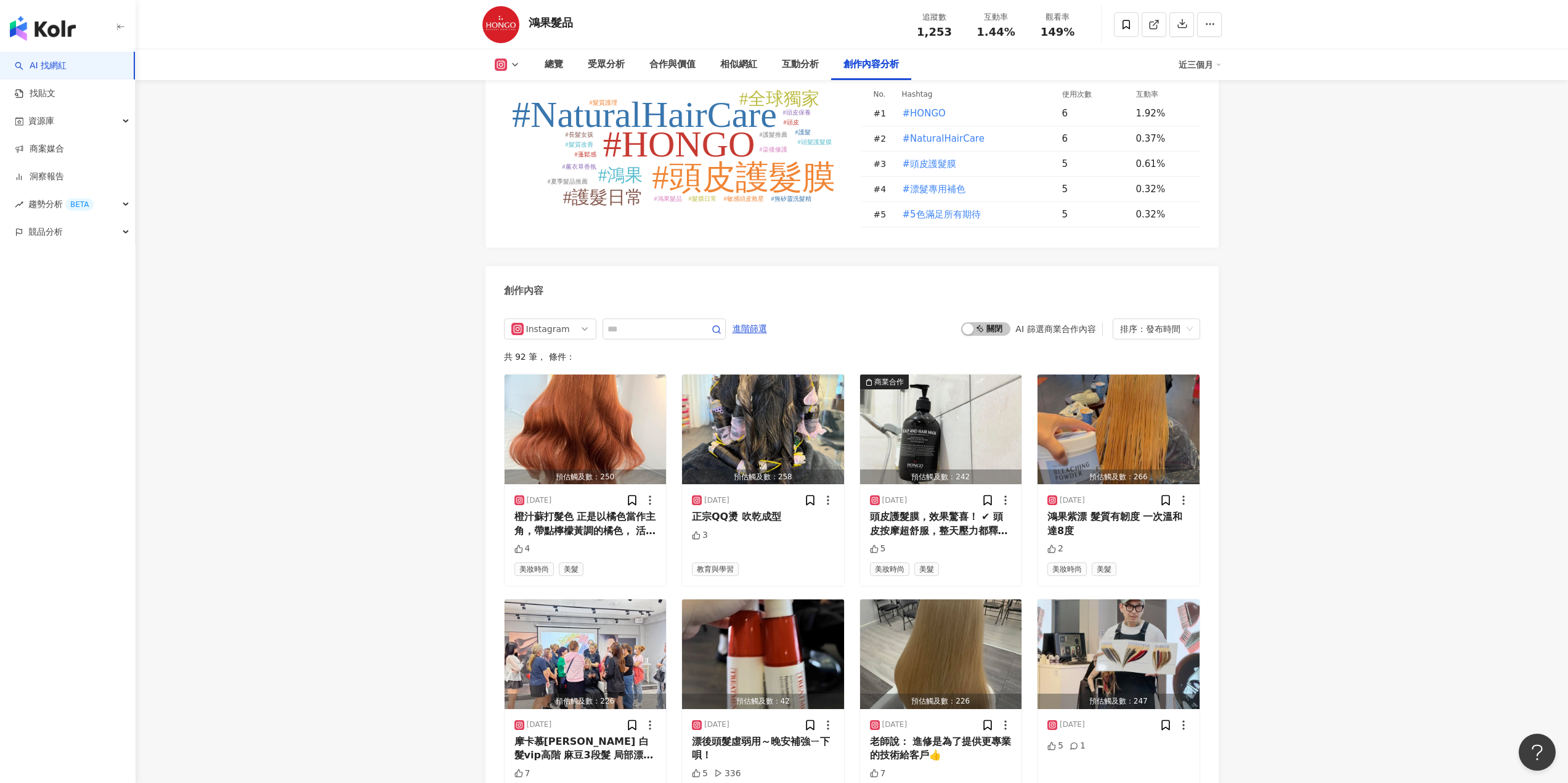
click at [699, 120] on tspan "#NaturalHairCare" at bounding box center [644, 114] width 265 height 40
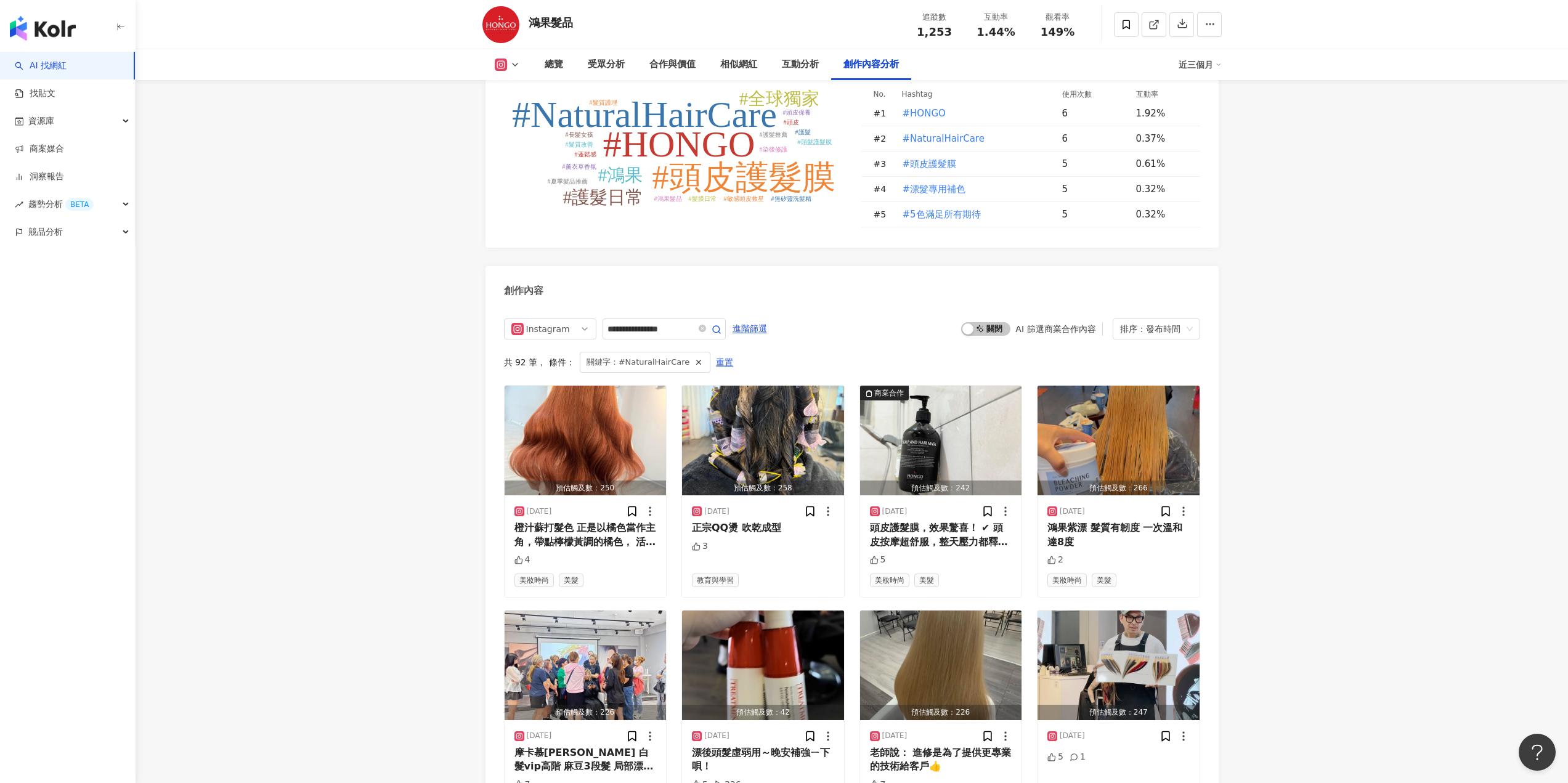
type input "**********"
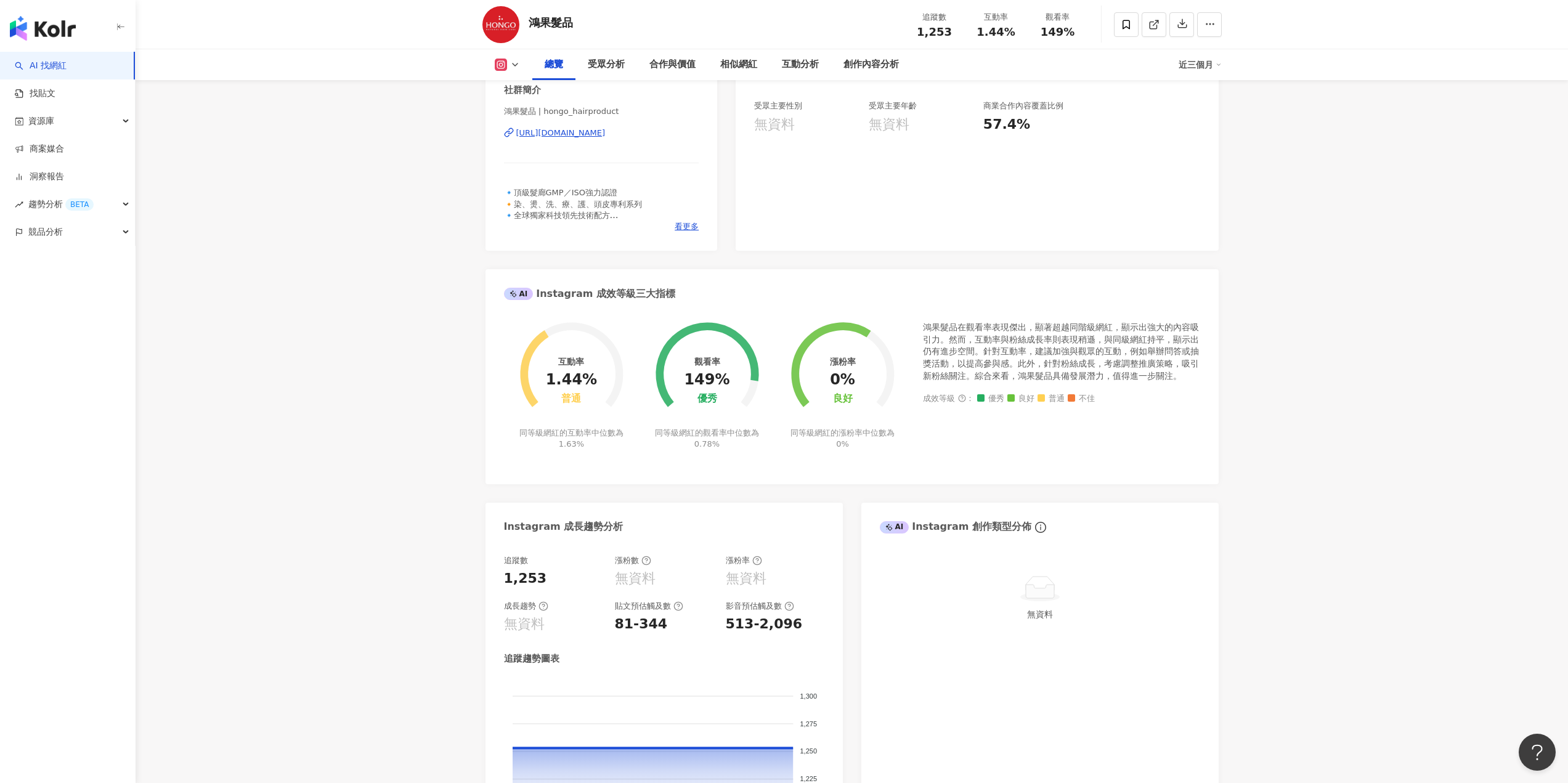
scroll to position [62, 0]
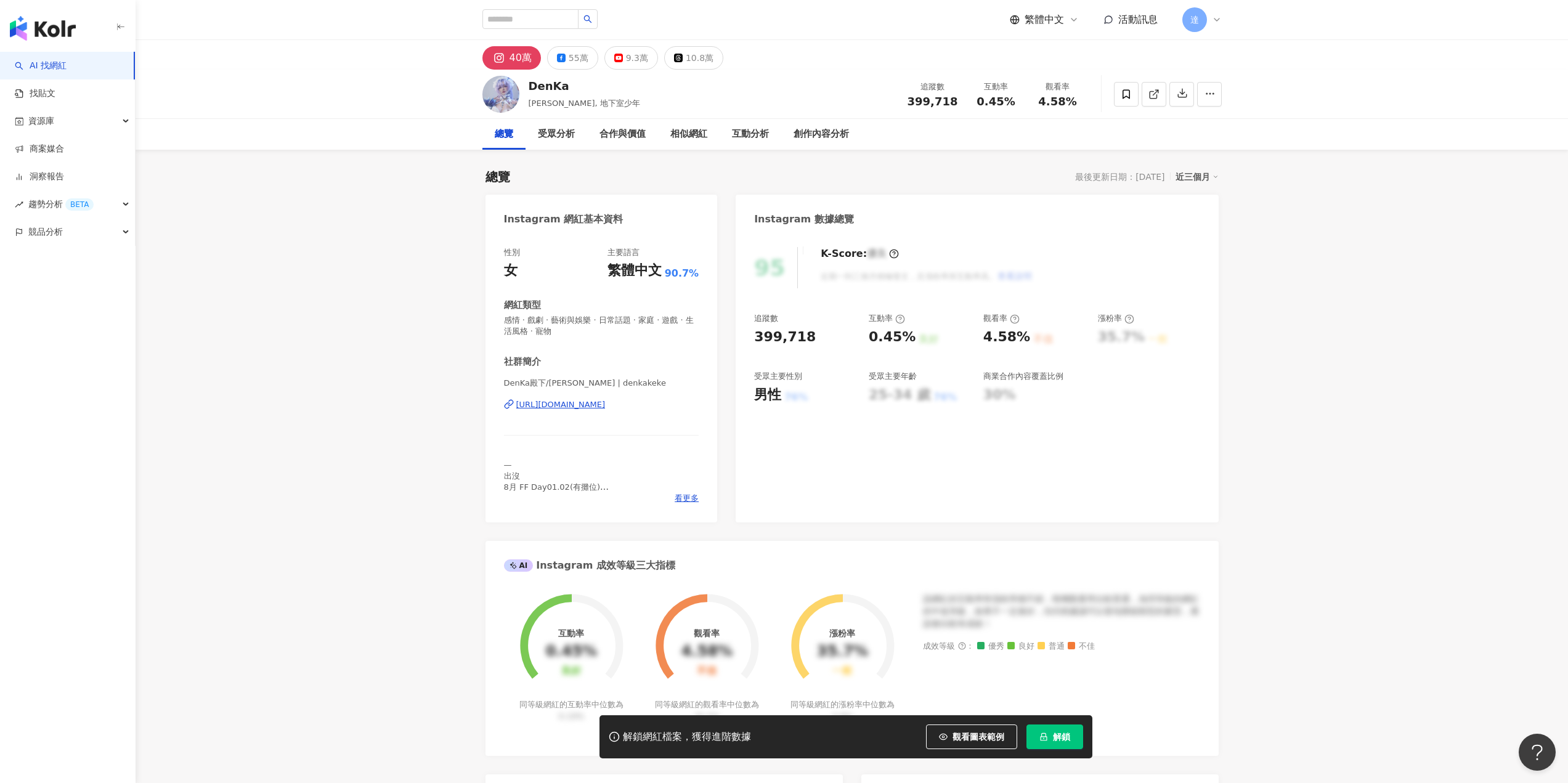
click at [606, 405] on div "https://www.instagram.com/denkakeke/" at bounding box center [561, 405] width 90 height 11
